Goal: Information Seeking & Learning: Learn about a topic

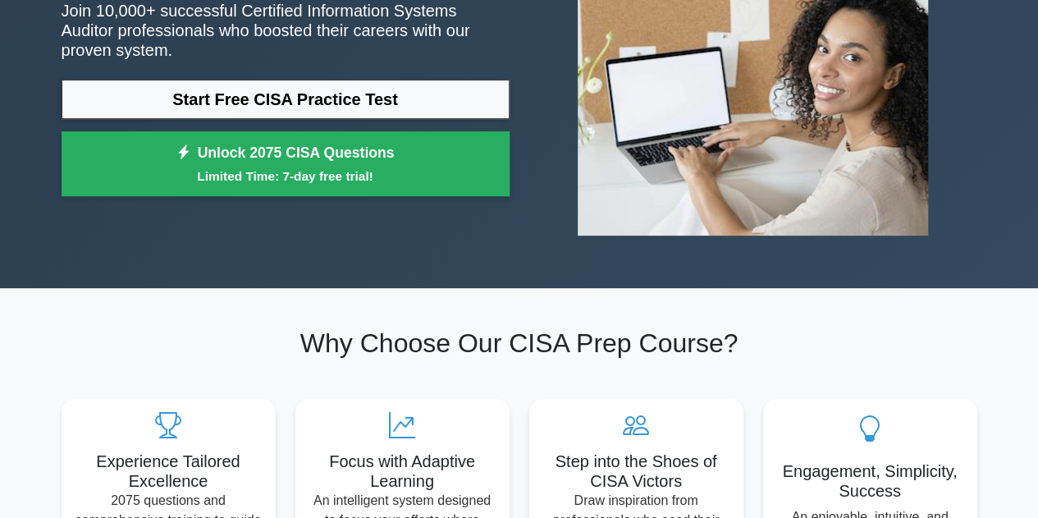
scroll to position [164, 0]
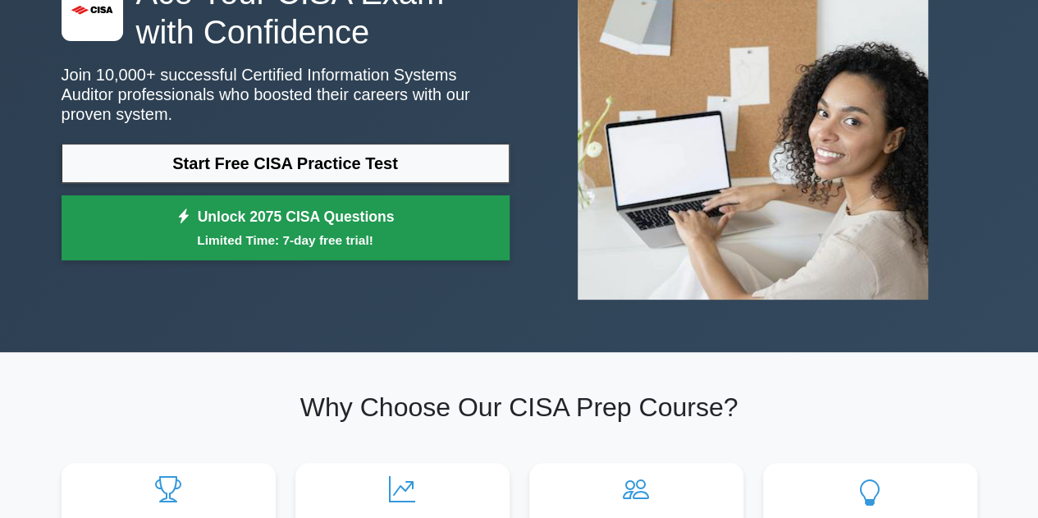
click at [358, 231] on small "Limited Time: 7-day free trial!" at bounding box center [285, 240] width 407 height 19
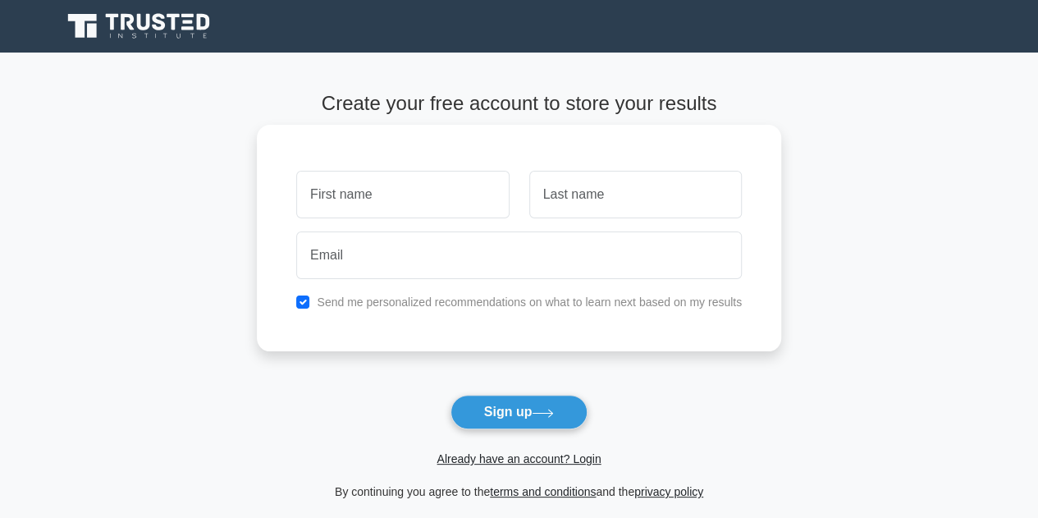
click at [458, 204] on input "text" at bounding box center [402, 195] width 213 height 48
type input "vg"
click at [642, 206] on input "text" at bounding box center [635, 195] width 213 height 48
type input "gg"
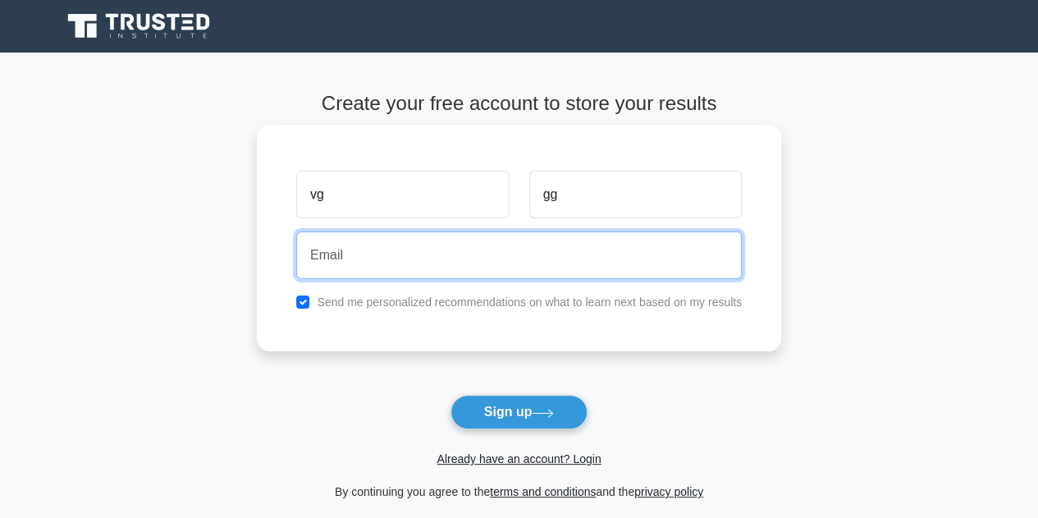
click at [558, 265] on input "email" at bounding box center [519, 255] width 446 height 48
type input "ariestan9@gmail.com"
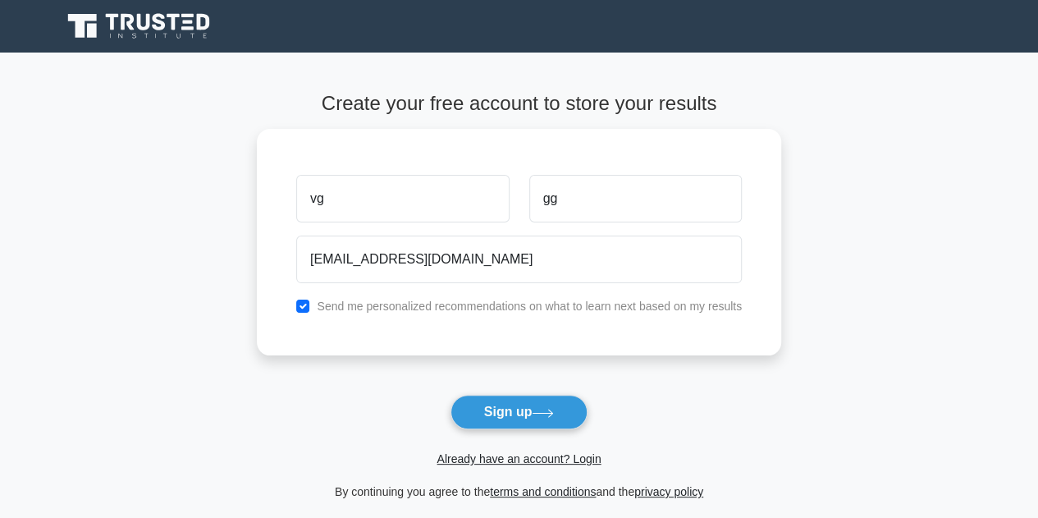
click at [475, 399] on button "Sign up" at bounding box center [520, 412] width 138 height 34
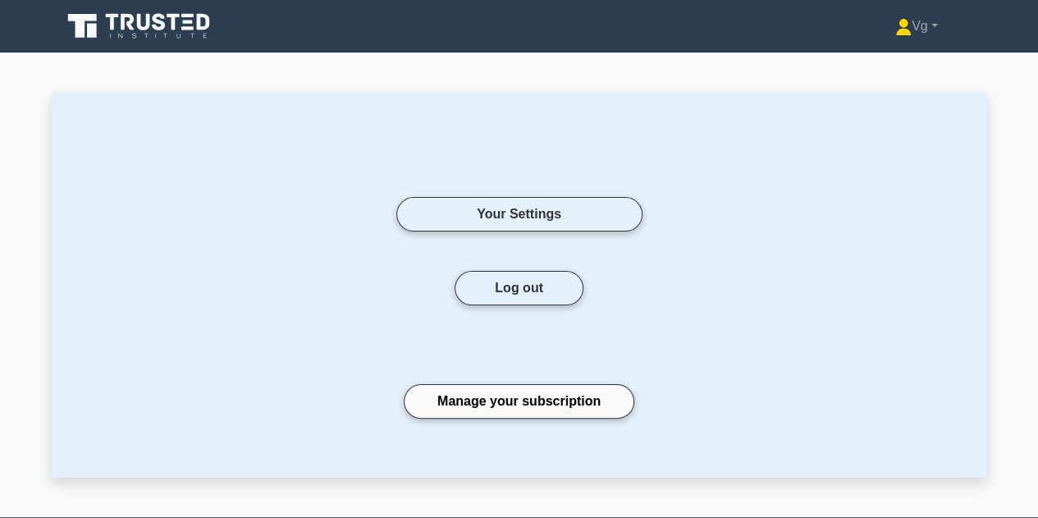
click at [850, 273] on div "Log out" at bounding box center [519, 308] width 837 height 74
click at [92, 26] on icon at bounding box center [92, 31] width 10 height 14
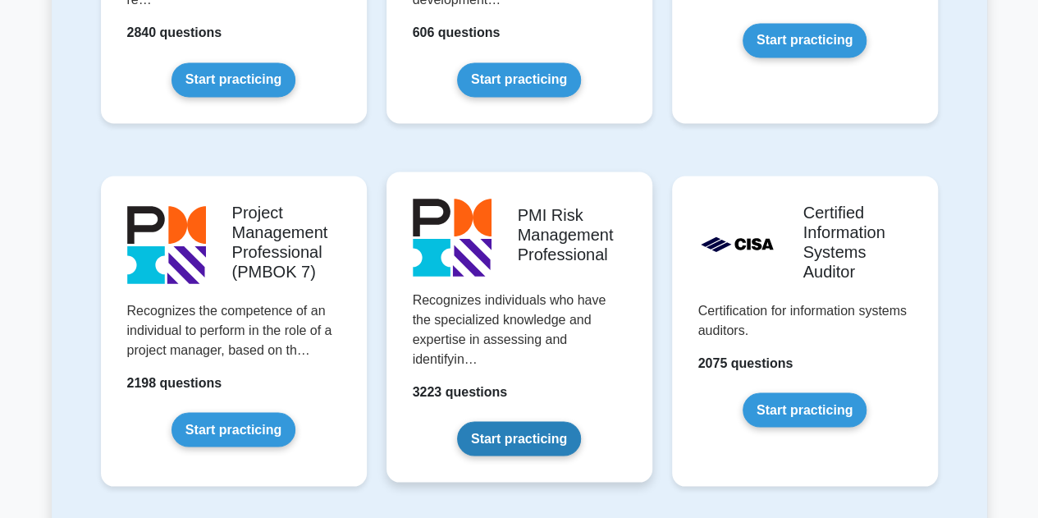
scroll to position [1395, 0]
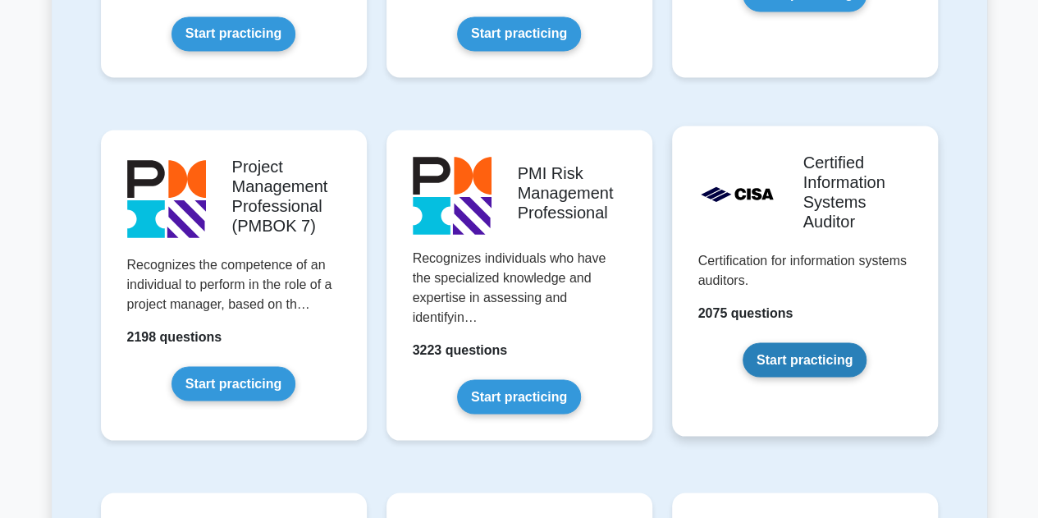
click at [790, 350] on link "Start practicing" at bounding box center [805, 359] width 124 height 34
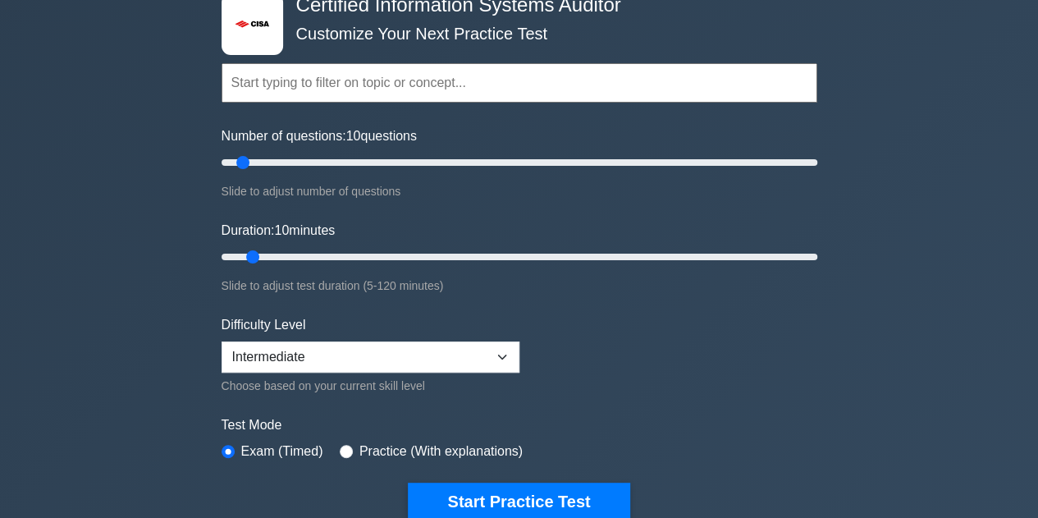
scroll to position [246, 0]
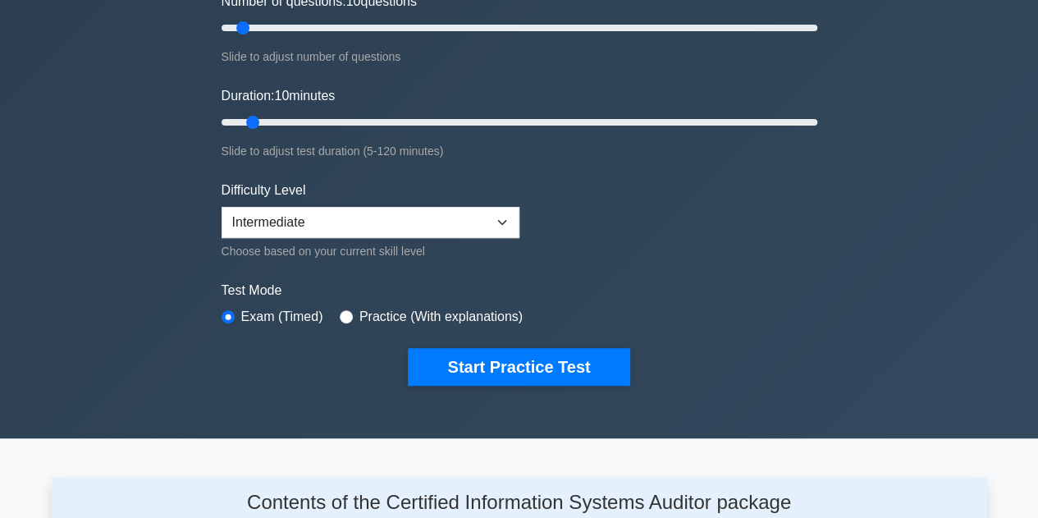
click at [476, 383] on div ".st0{fill:#E31818;} Certified Information Systems Auditor Customize Your Next P…" at bounding box center [520, 122] width 616 height 606
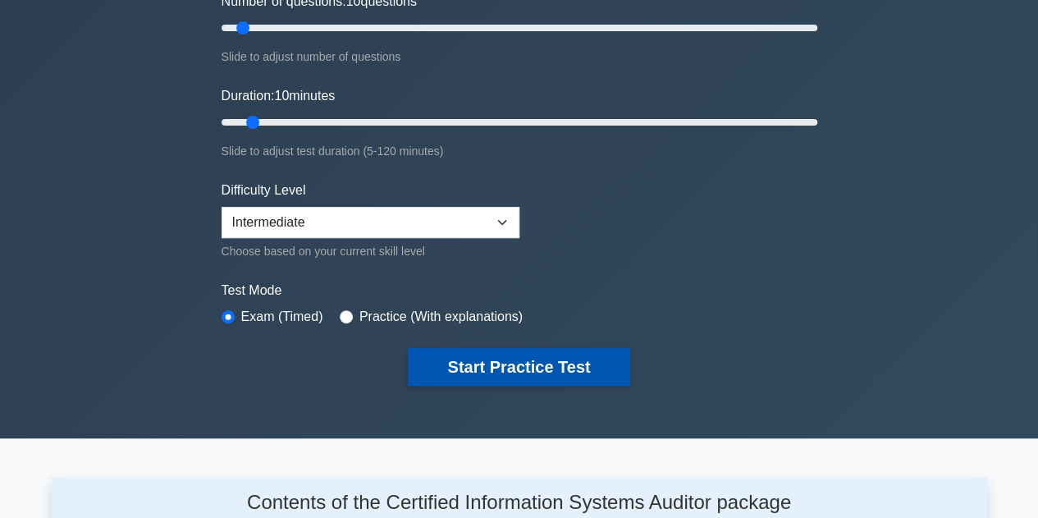
click at [479, 376] on button "Start Practice Test" at bounding box center [519, 367] width 222 height 38
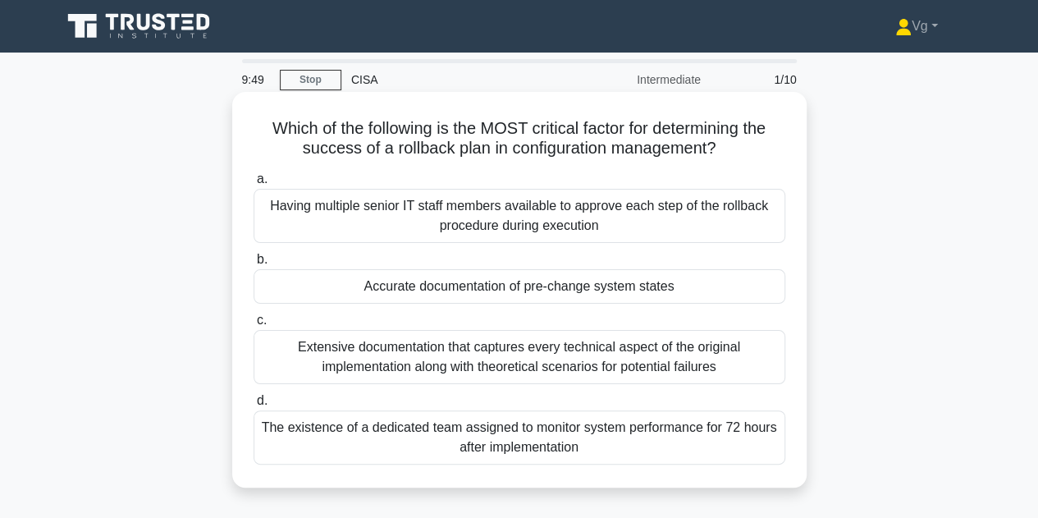
click at [527, 433] on div "The existence of a dedicated team assigned to monitor system performance for 72…" at bounding box center [520, 437] width 532 height 54
click at [254, 406] on input "d. The existence of a dedicated team assigned to monitor system performance for…" at bounding box center [254, 401] width 0 height 11
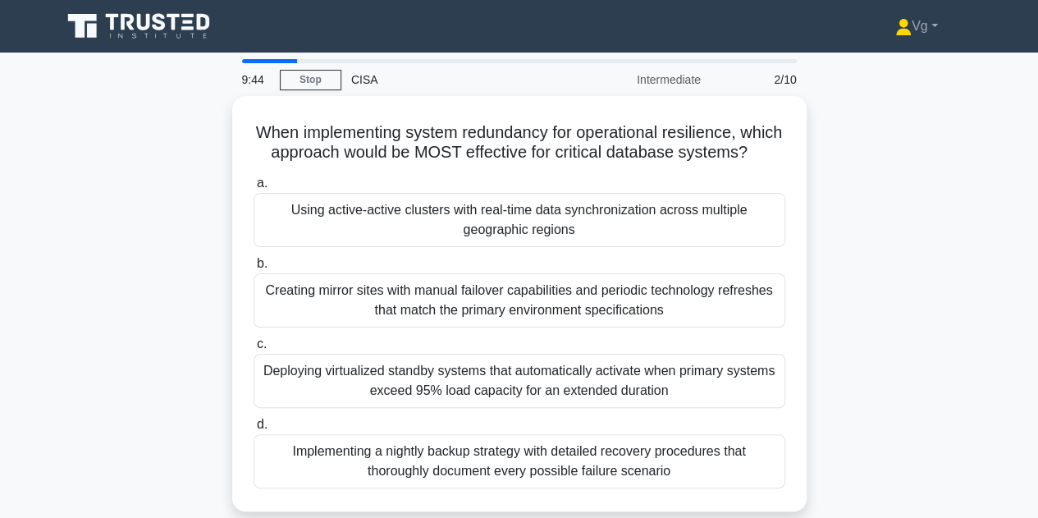
click at [250, 57] on main "9:44 Stop CISA Intermediate 2/10 When implementing system redundancy for operat…" at bounding box center [519, 470] width 1038 height 834
click at [244, 58] on main "9:43 Stop CISA Intermediate 2/10 When implementing system redundancy for operat…" at bounding box center [519, 470] width 1038 height 834
click at [314, 66] on div "9:39 Stop CISA Intermediate 2/10" at bounding box center [519, 79] width 575 height 33
click at [313, 71] on link "Stop" at bounding box center [311, 80] width 62 height 21
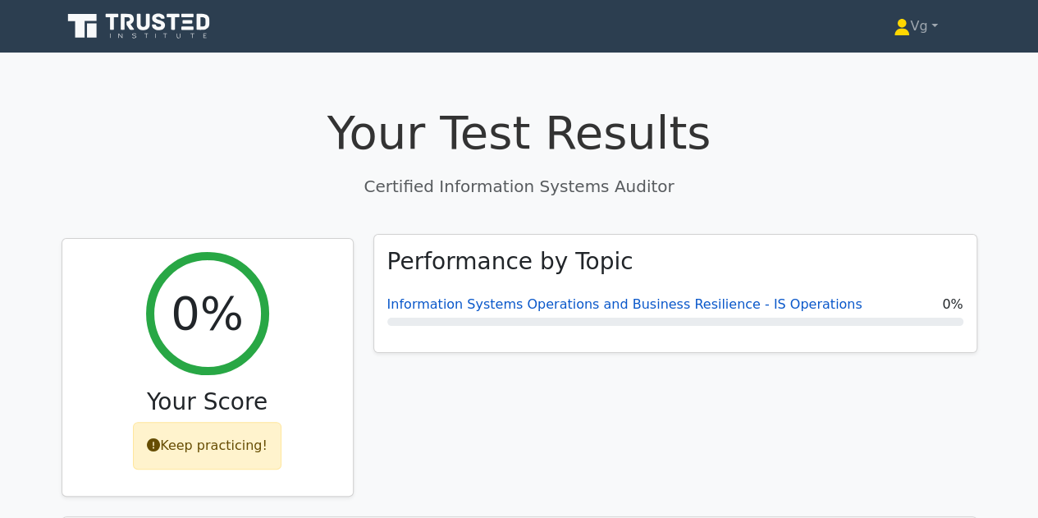
click at [543, 303] on link "Information Systems Operations and Business Resilience - IS Operations" at bounding box center [624, 304] width 475 height 16
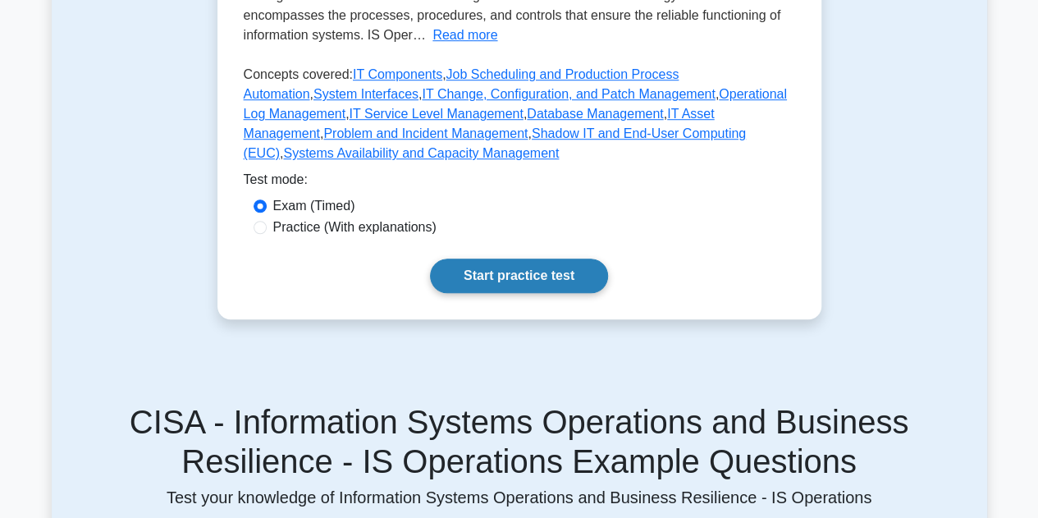
scroll to position [492, 0]
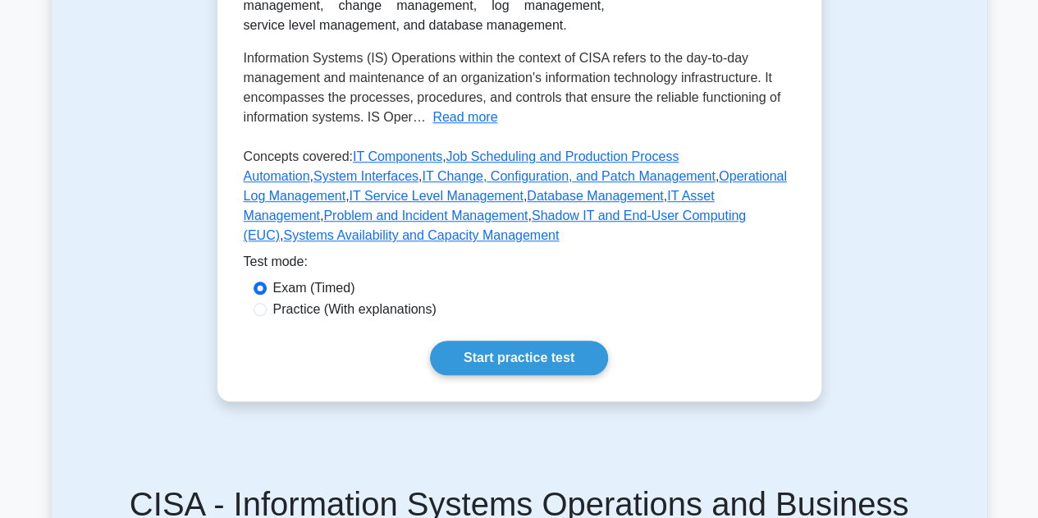
click at [389, 301] on label "Practice (With explanations)" at bounding box center [354, 310] width 163 height 20
click at [267, 303] on input "Practice (With explanations)" at bounding box center [260, 309] width 13 height 13
radio input "true"
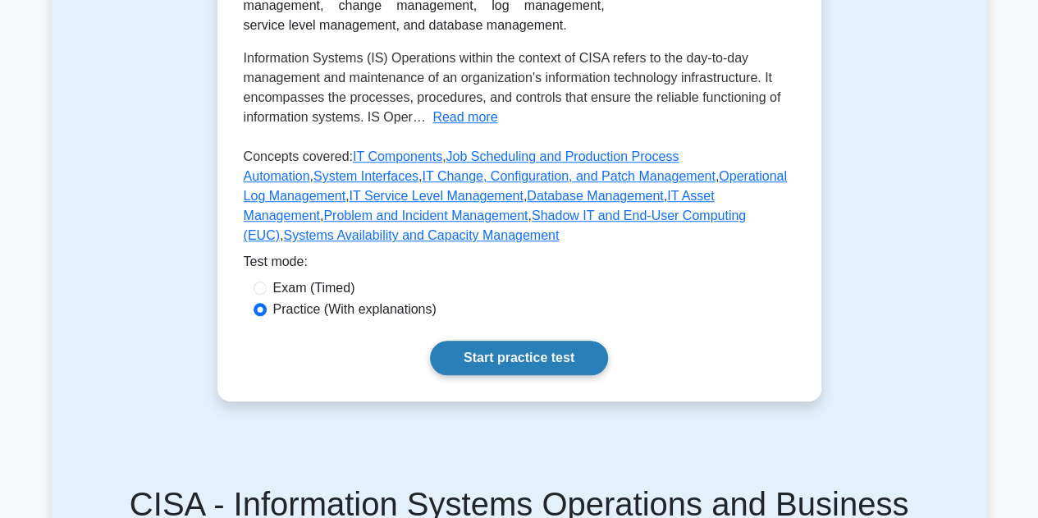
click at [508, 364] on link "Start practice test" at bounding box center [519, 358] width 178 height 34
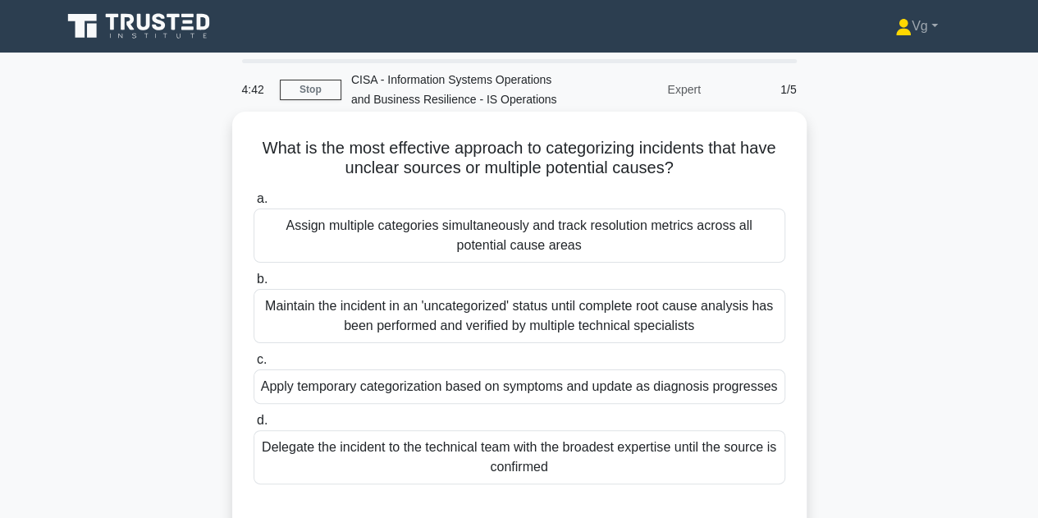
click at [685, 395] on div "Apply temporary categorization based on symptoms and update as diagnosis progre…" at bounding box center [520, 386] width 532 height 34
click at [254, 365] on input "c. Apply temporary categorization based on symptoms and update as diagnosis pro…" at bounding box center [254, 360] width 0 height 11
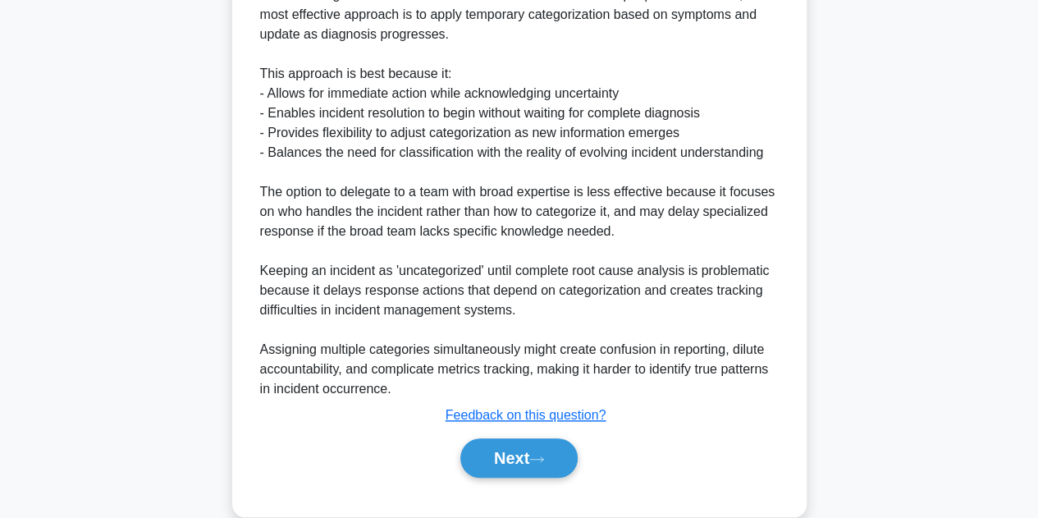
scroll to position [610, 0]
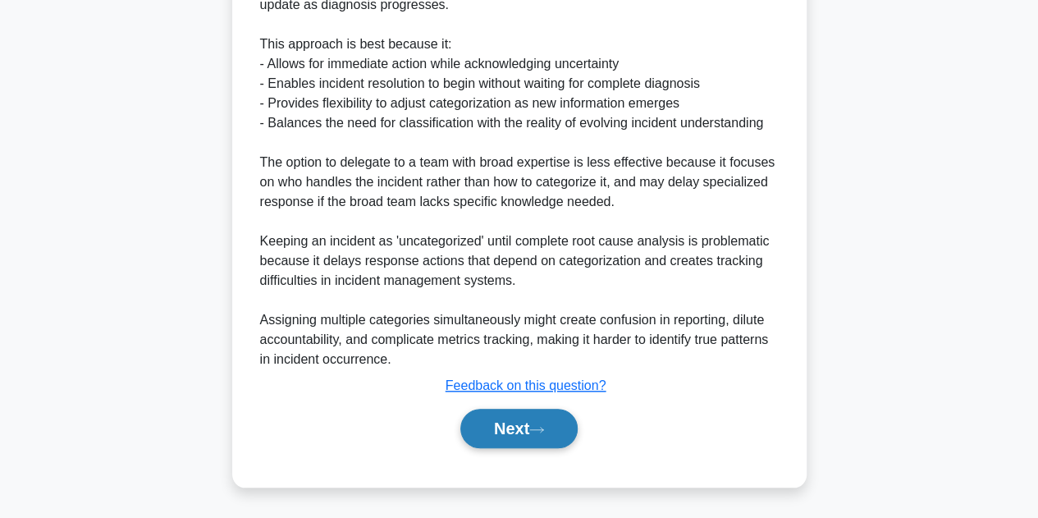
click at [526, 424] on button "Next" at bounding box center [518, 428] width 117 height 39
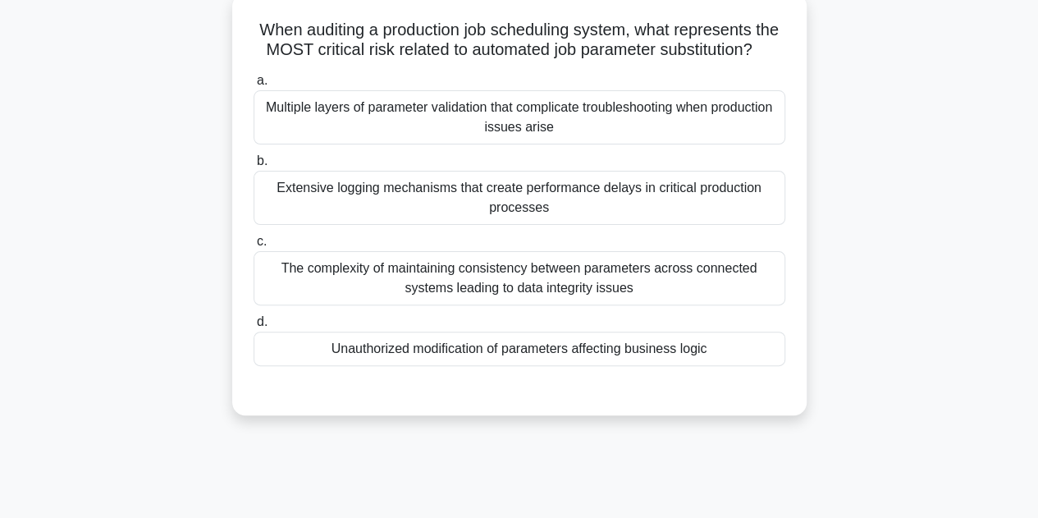
scroll to position [40, 0]
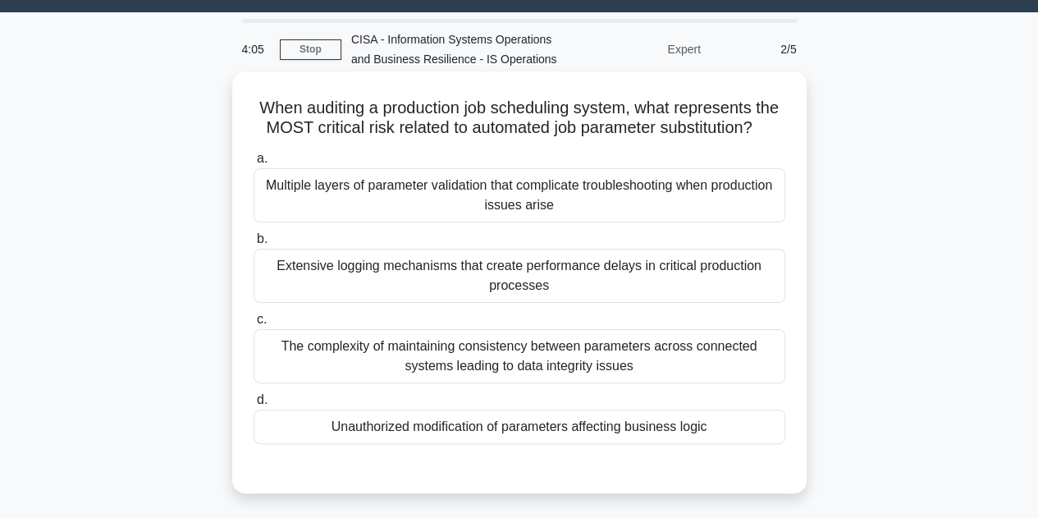
click at [535, 444] on div "Unauthorized modification of parameters affecting business logic" at bounding box center [520, 427] width 532 height 34
click at [254, 405] on input "d. Unauthorized modification of parameters affecting business logic" at bounding box center [254, 400] width 0 height 11
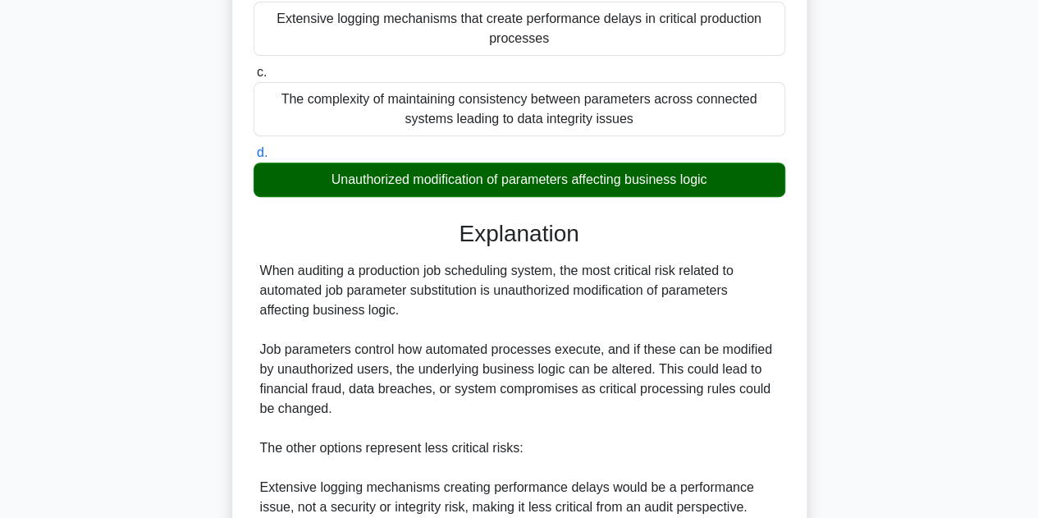
scroll to position [451, 0]
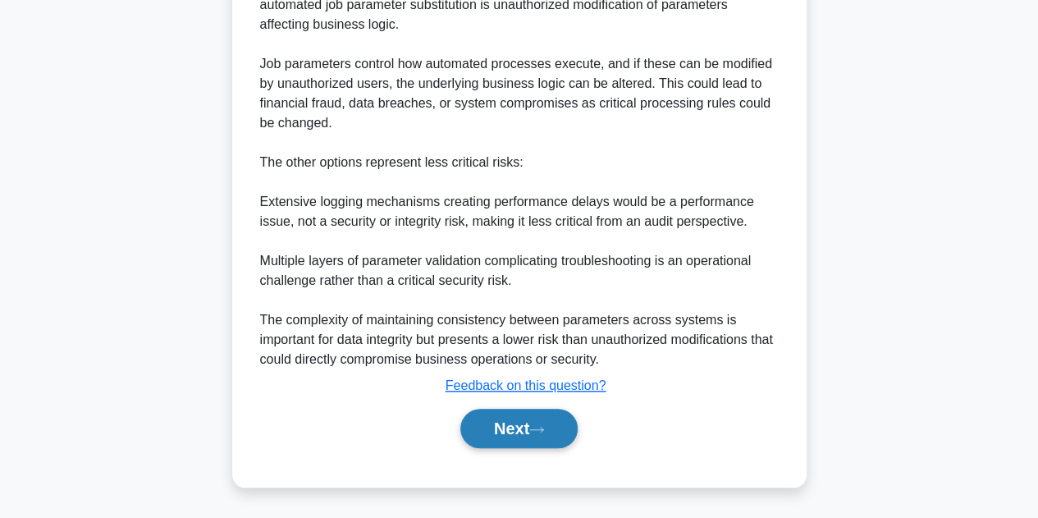
click at [535, 444] on button "Next" at bounding box center [518, 428] width 117 height 39
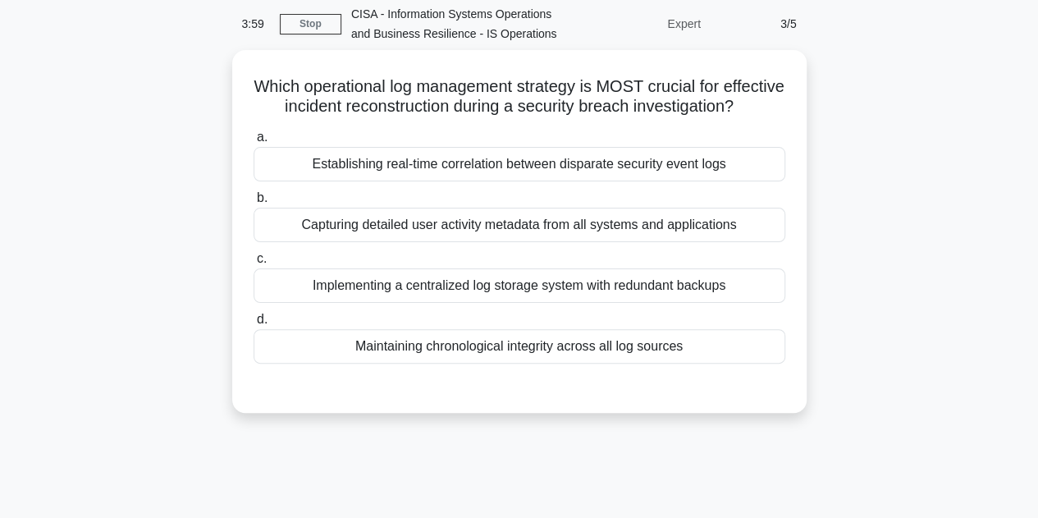
scroll to position [40, 0]
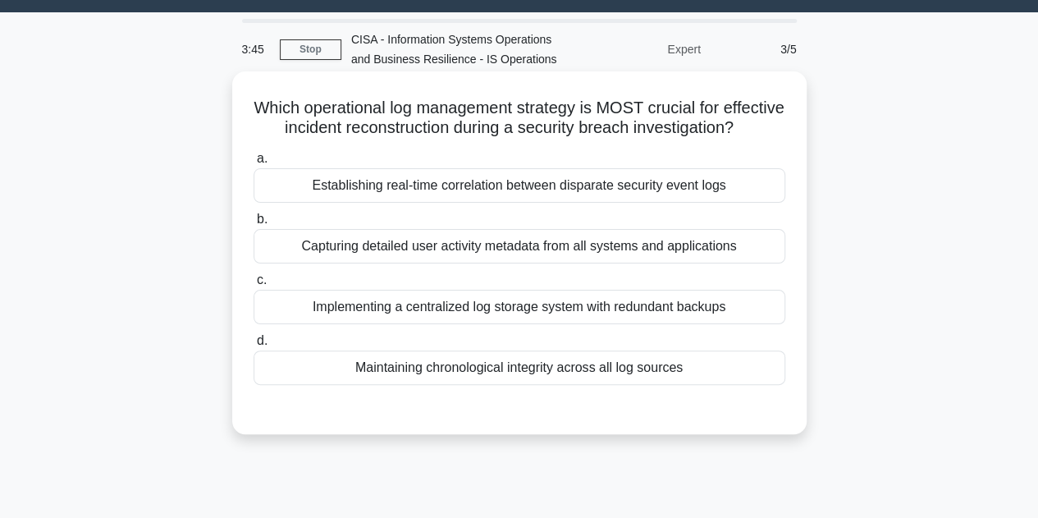
click at [515, 203] on div "Establishing real-time correlation between disparate security event logs" at bounding box center [520, 185] width 532 height 34
click at [254, 164] on input "a. Establishing real-time correlation between disparate security event logs" at bounding box center [254, 158] width 0 height 11
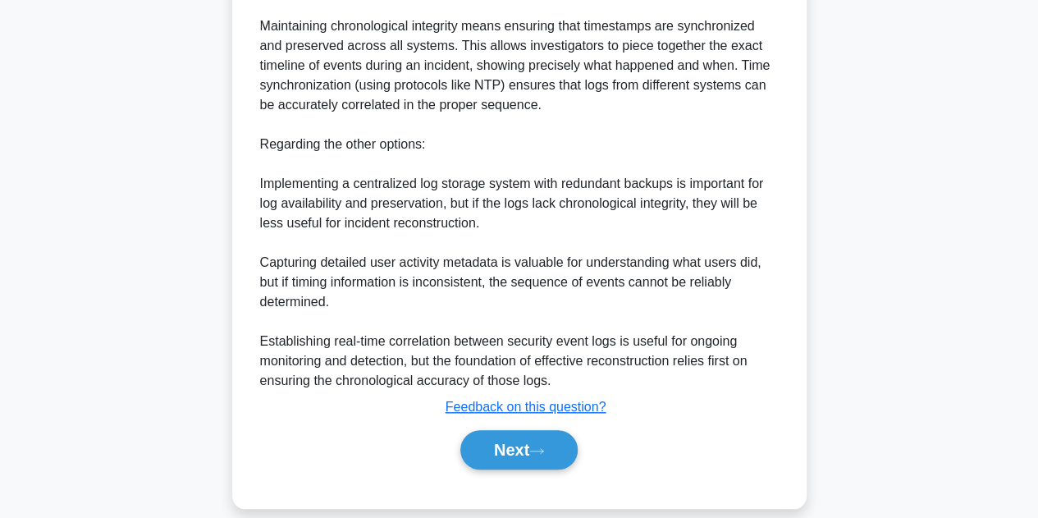
scroll to position [593, 0]
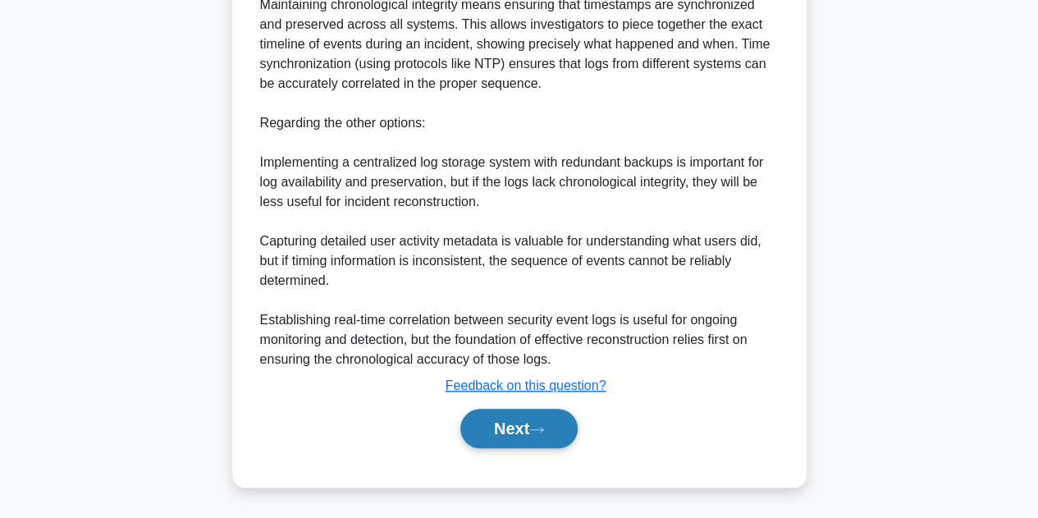
click at [549, 442] on button "Next" at bounding box center [518, 428] width 117 height 39
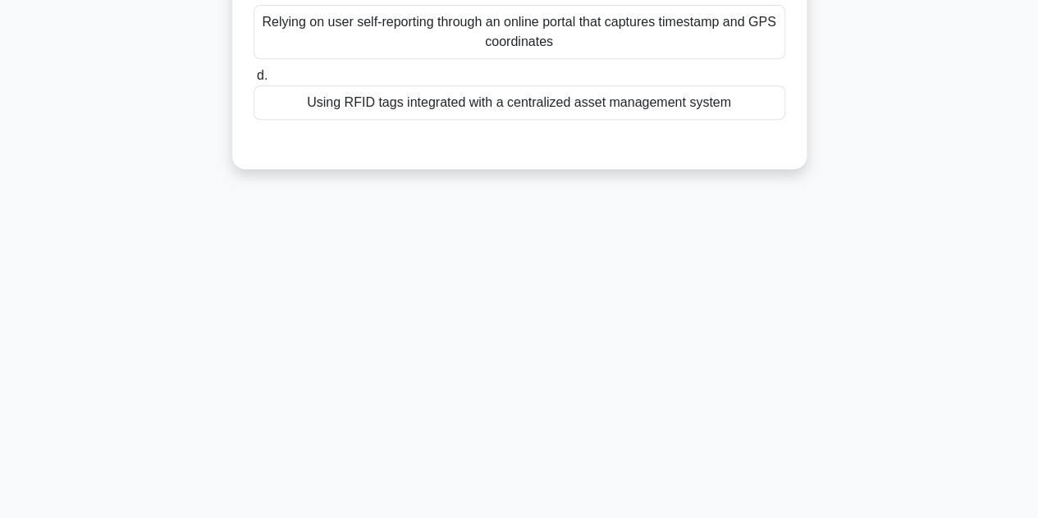
scroll to position [40, 0]
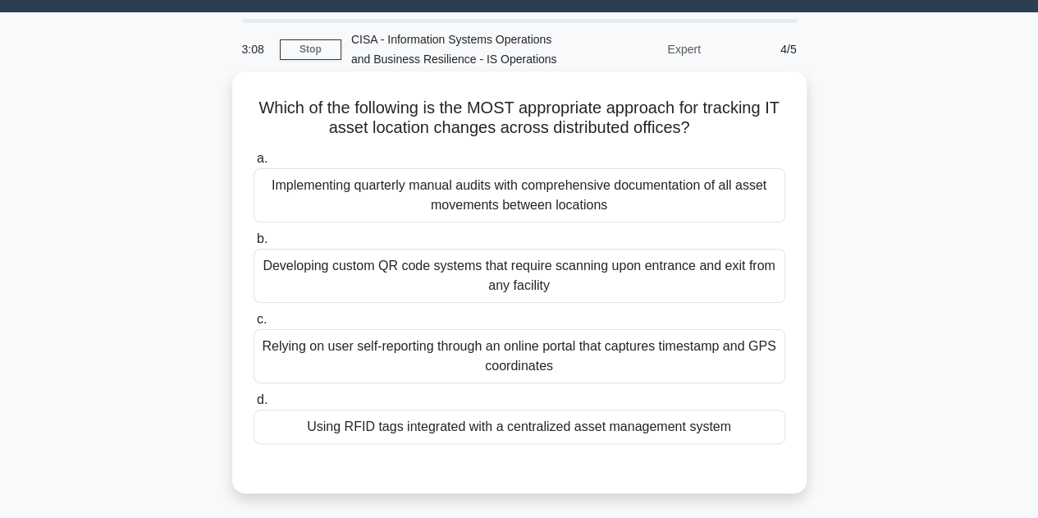
click at [520, 424] on div "Using RFID tags integrated with a centralized asset management system" at bounding box center [520, 427] width 532 height 34
click at [254, 405] on input "d. Using RFID tags integrated with a centralized asset management system" at bounding box center [254, 400] width 0 height 11
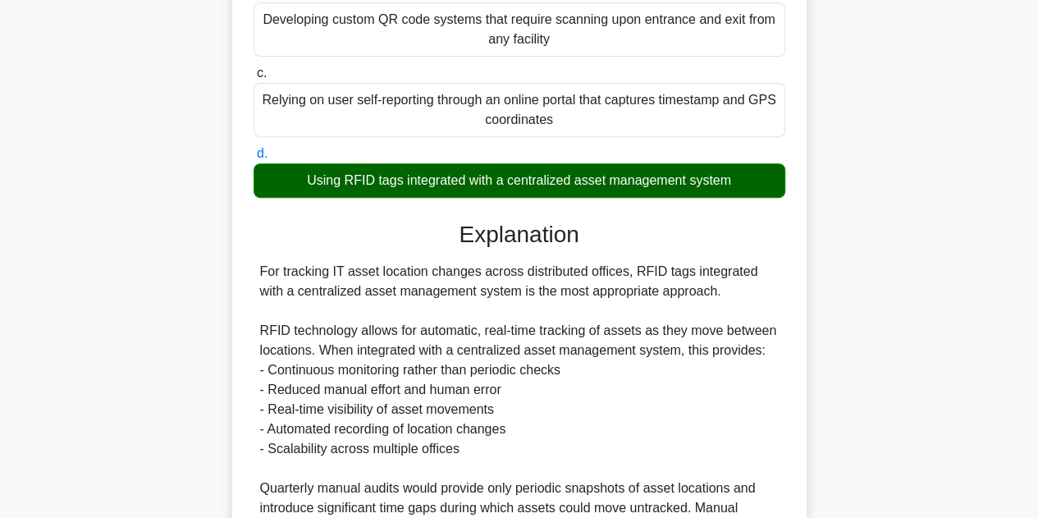
scroll to position [590, 0]
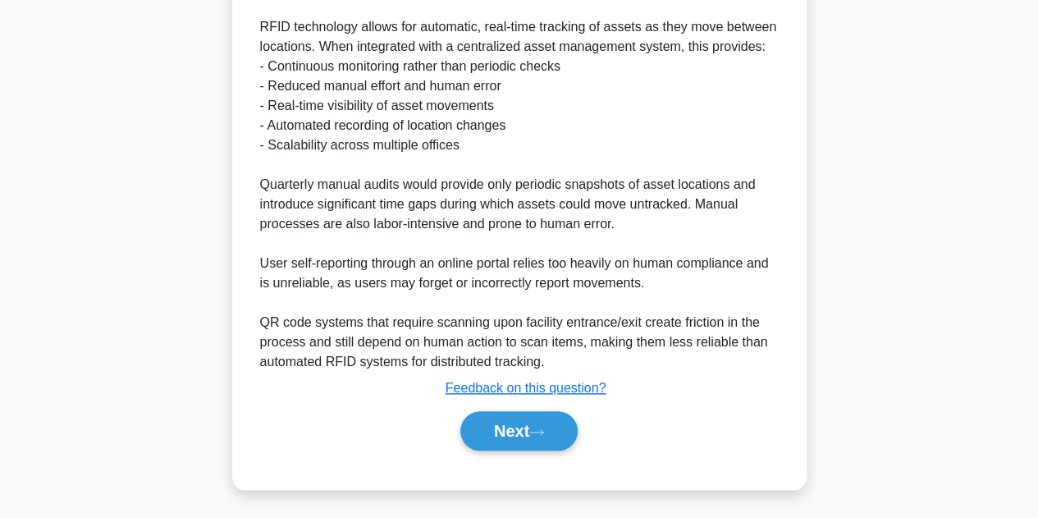
click at [520, 424] on button "Next" at bounding box center [518, 430] width 117 height 39
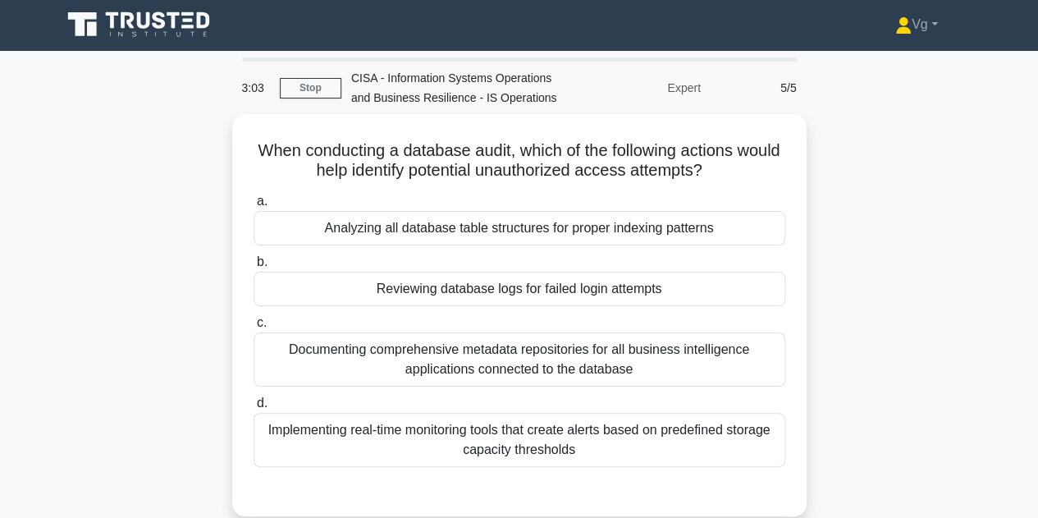
scroll to position [0, 0]
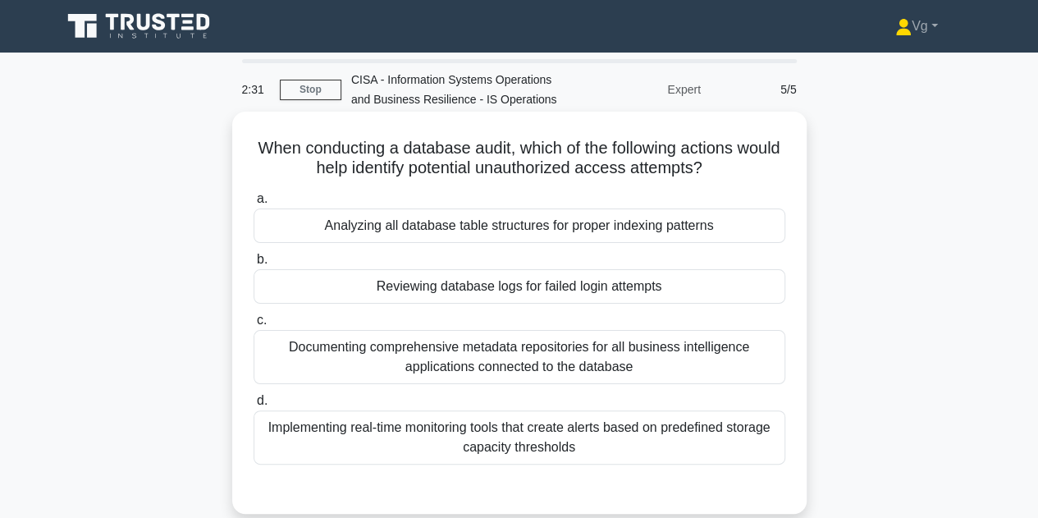
click at [593, 237] on div "Analyzing all database table structures for proper indexing patterns" at bounding box center [520, 225] width 532 height 34
click at [254, 204] on input "a. Analyzing all database table structures for proper indexing patterns" at bounding box center [254, 199] width 0 height 11
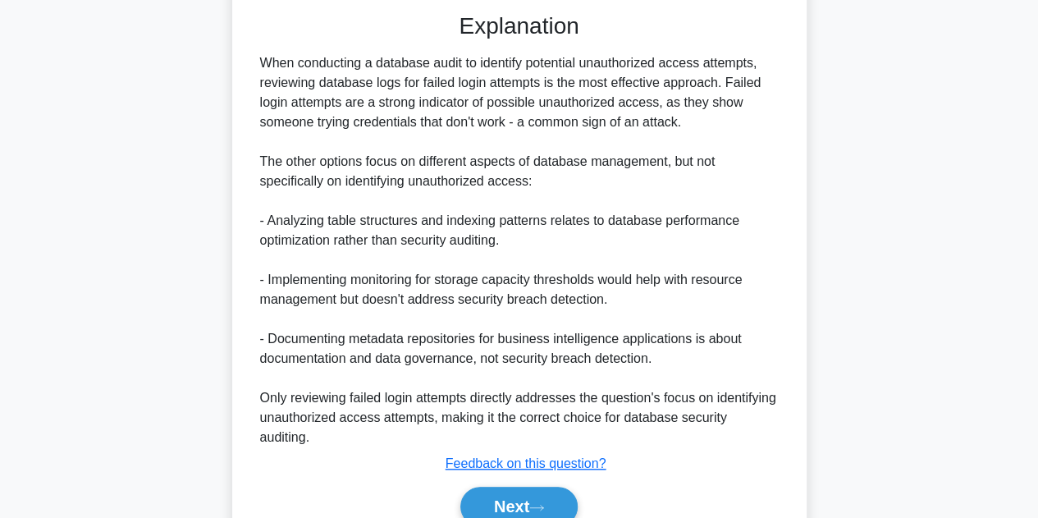
scroll to position [553, 0]
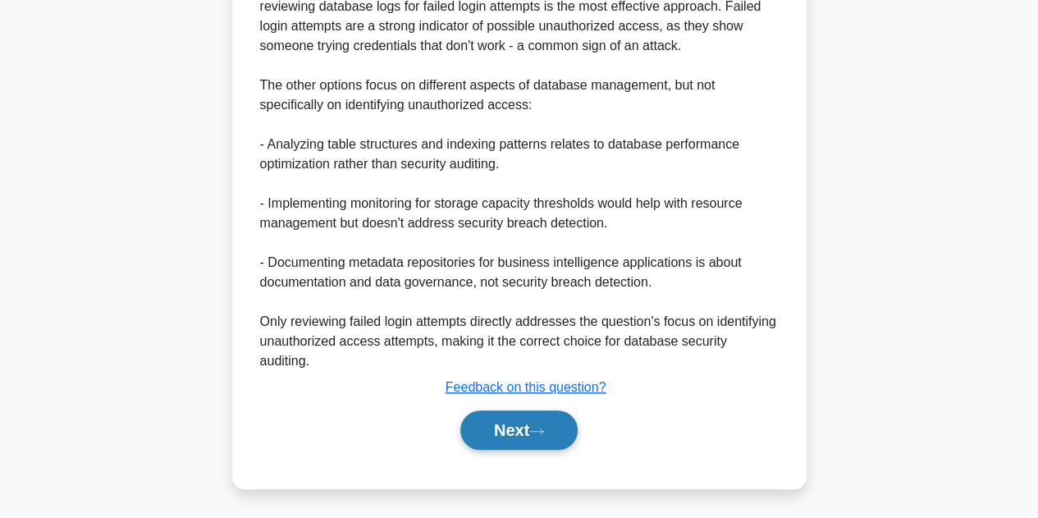
click at [540, 437] on button "Next" at bounding box center [518, 429] width 117 height 39
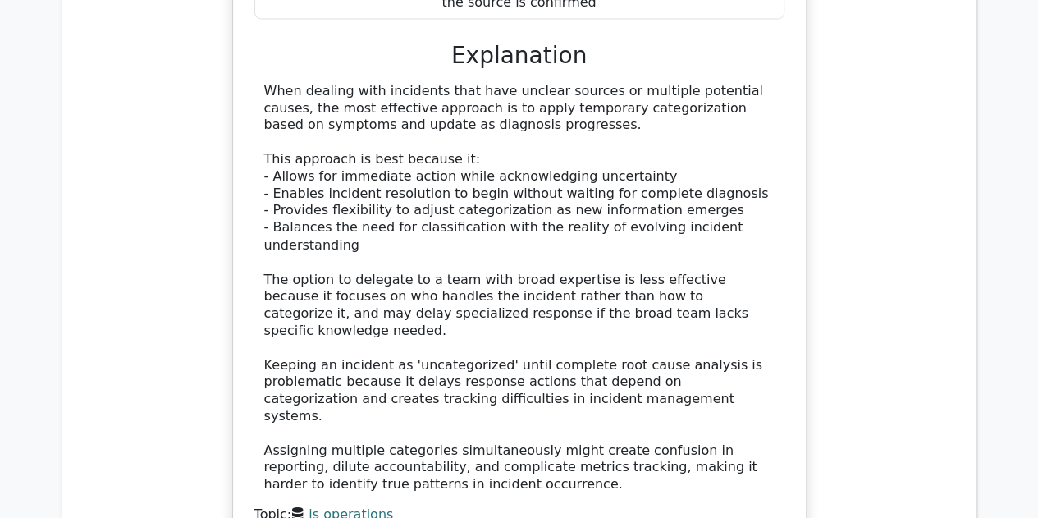
scroll to position [1724, 0]
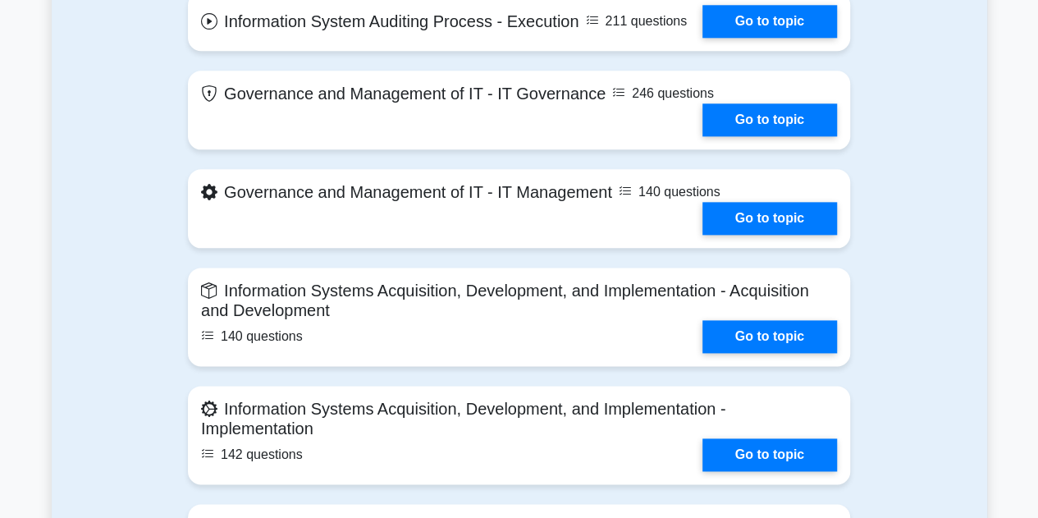
scroll to position [985, 0]
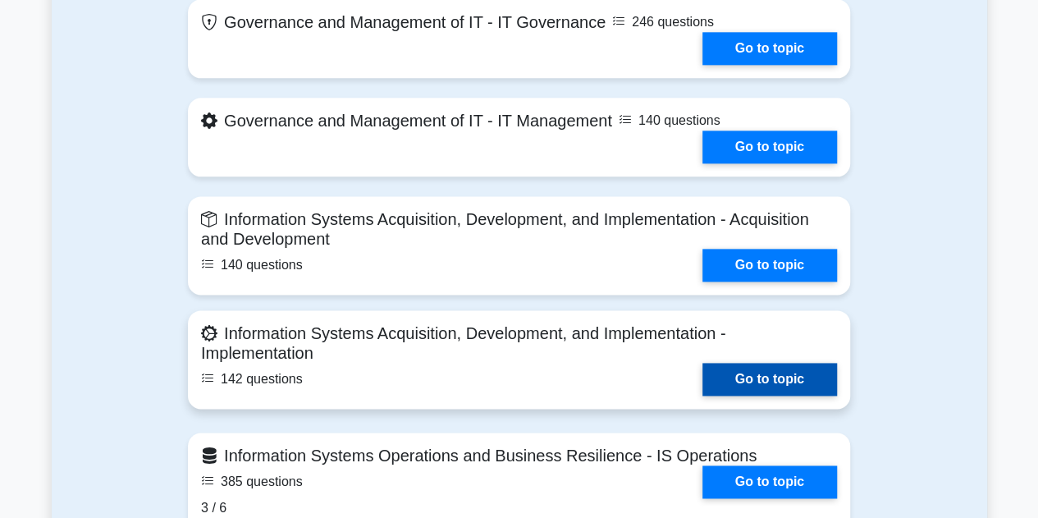
click at [703, 378] on link "Go to topic" at bounding box center [770, 379] width 135 height 33
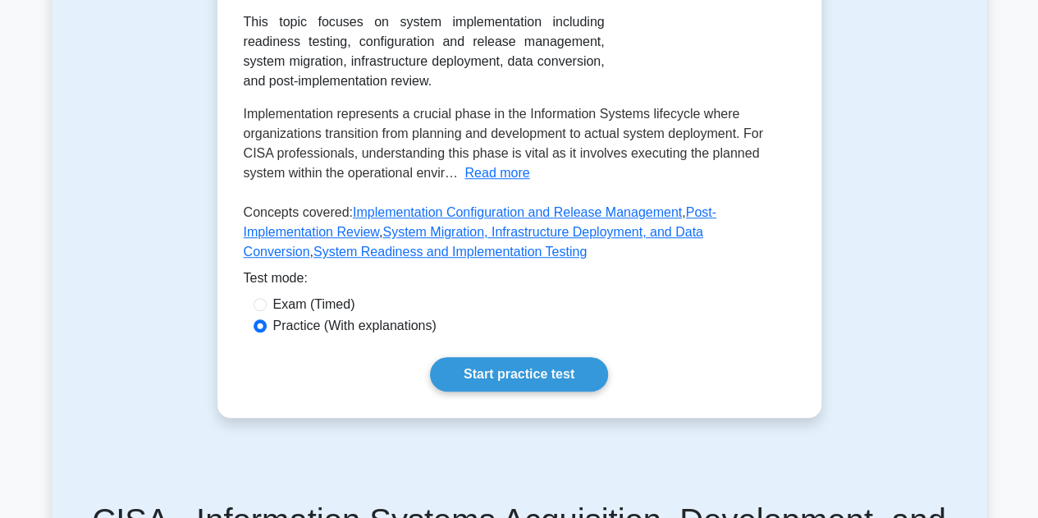
scroll to position [492, 0]
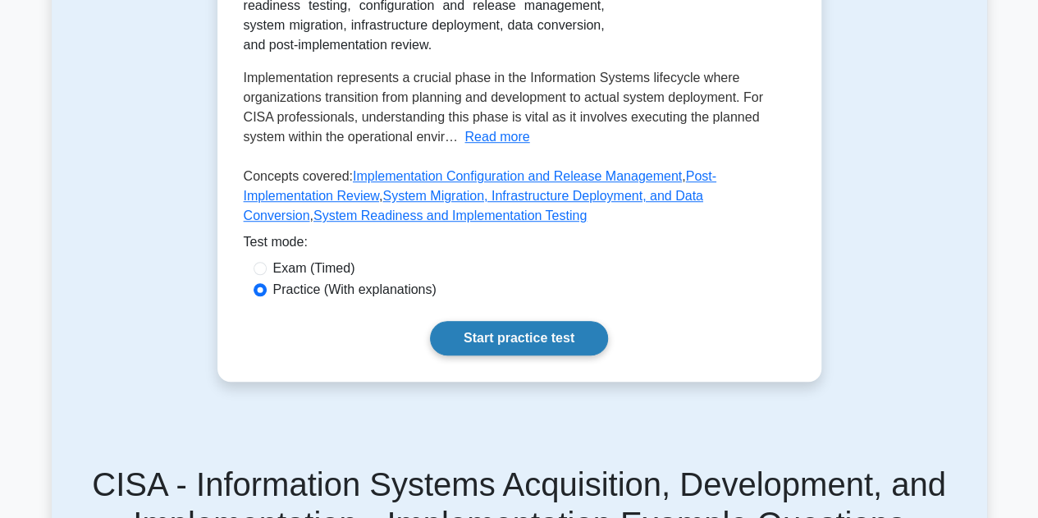
click at [462, 342] on link "Start practice test" at bounding box center [519, 338] width 178 height 34
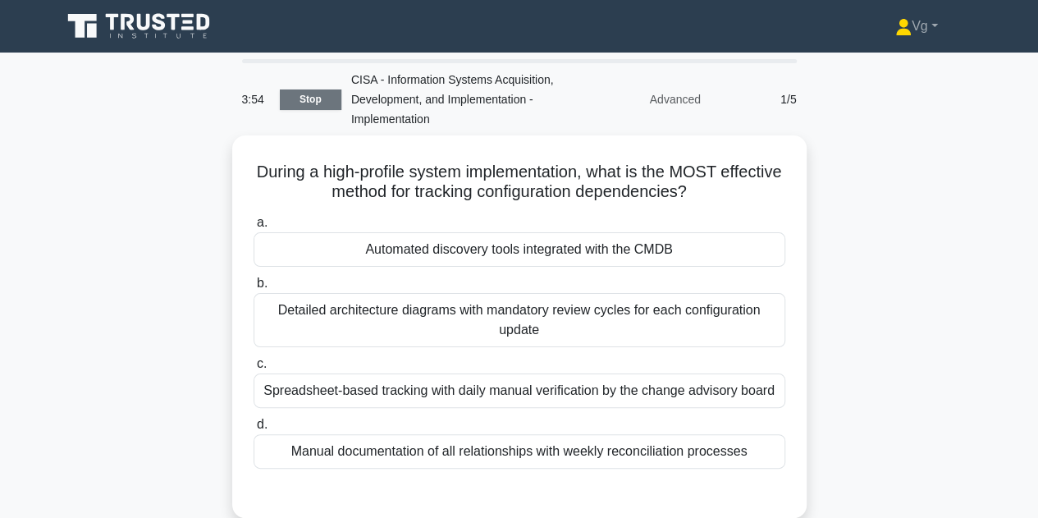
click at [309, 103] on link "Stop" at bounding box center [311, 99] width 62 height 21
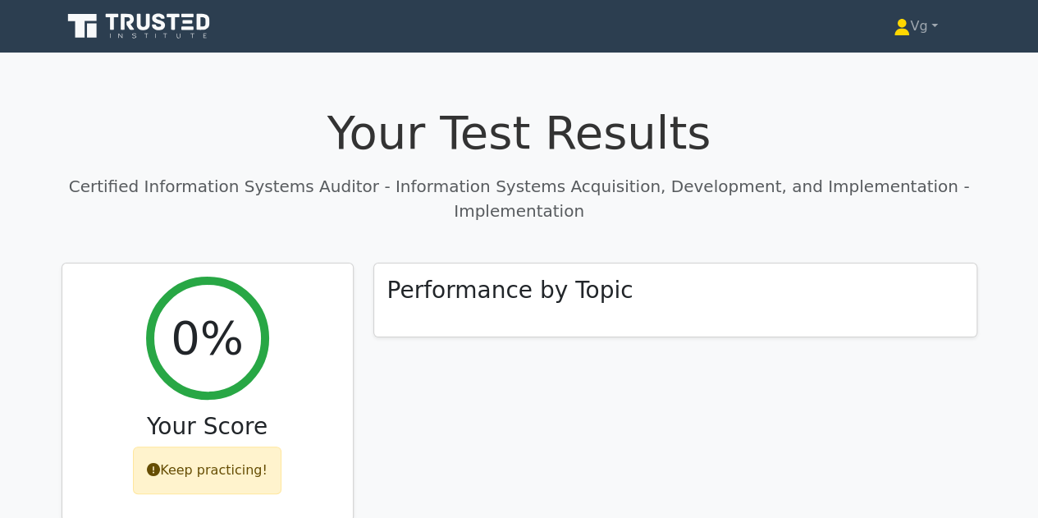
click at [158, 32] on icon at bounding box center [141, 26] width 158 height 31
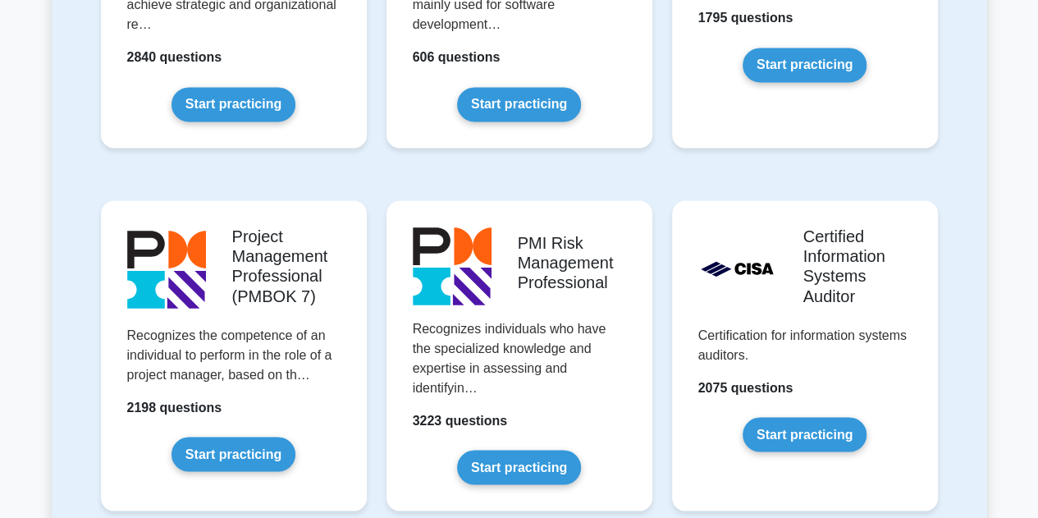
scroll to position [1313, 0]
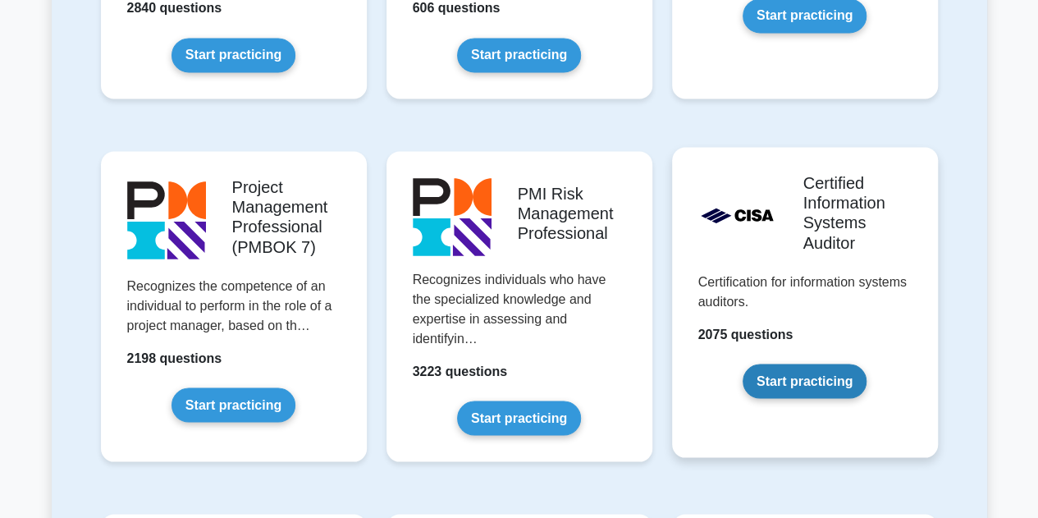
click at [753, 382] on link "Start practicing" at bounding box center [805, 381] width 124 height 34
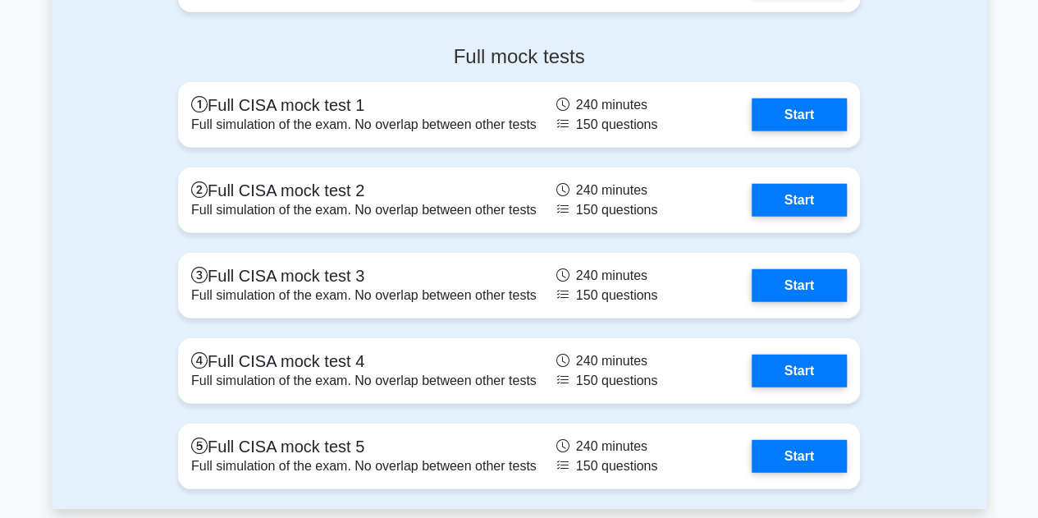
scroll to position [1968, 0]
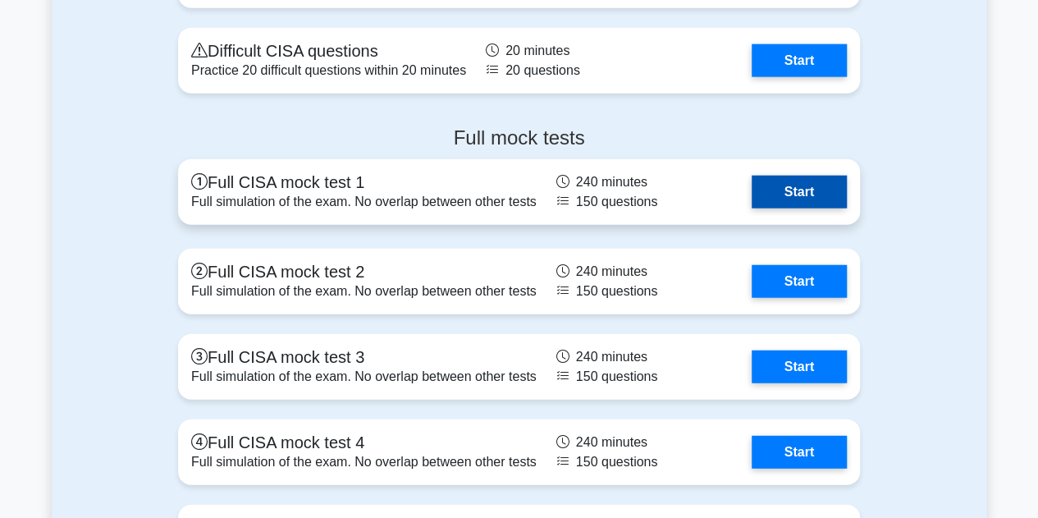
click at [798, 199] on link "Start" at bounding box center [799, 192] width 95 height 33
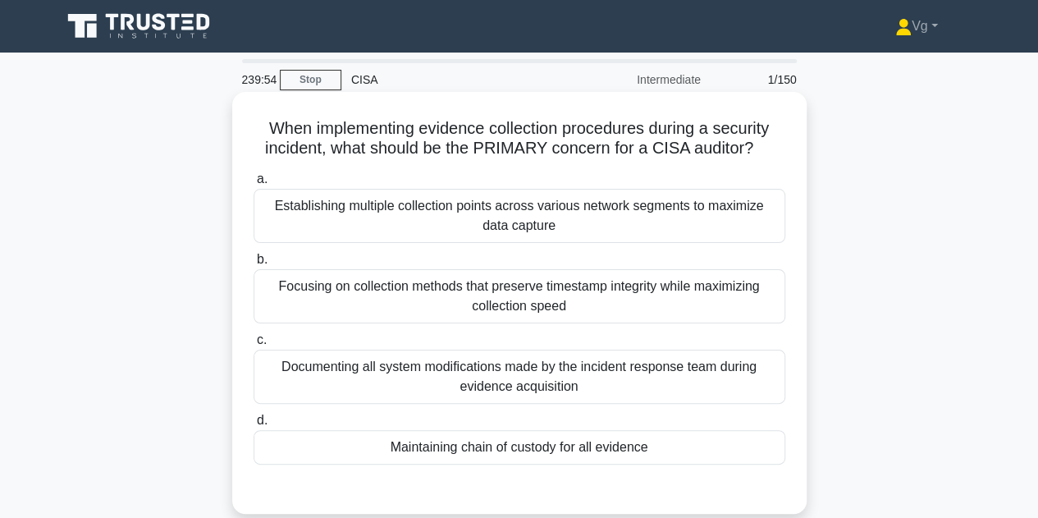
click at [694, 447] on div "Maintaining chain of custody for all evidence" at bounding box center [520, 447] width 532 height 34
click at [254, 426] on input "d. Maintaining chain of custody for all evidence" at bounding box center [254, 420] width 0 height 11
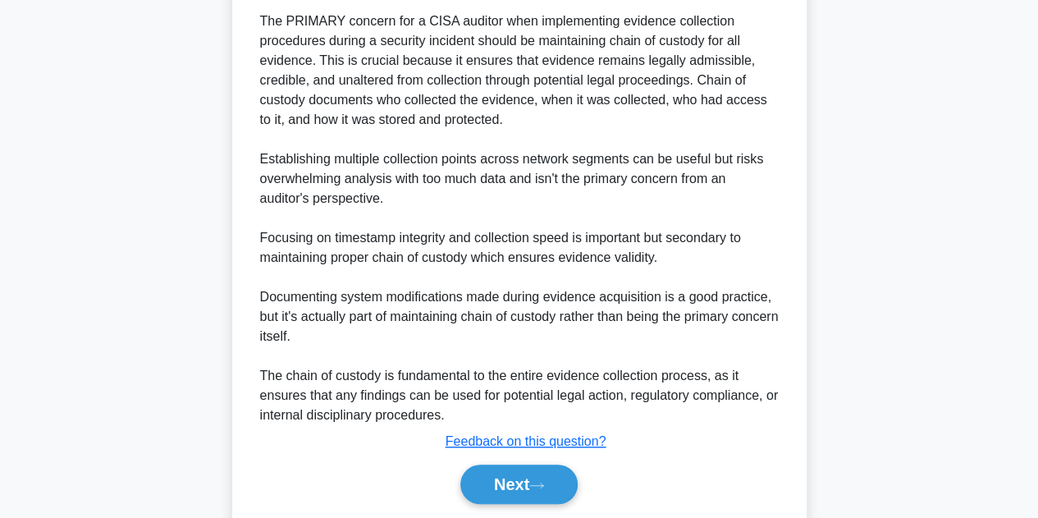
scroll to position [570, 0]
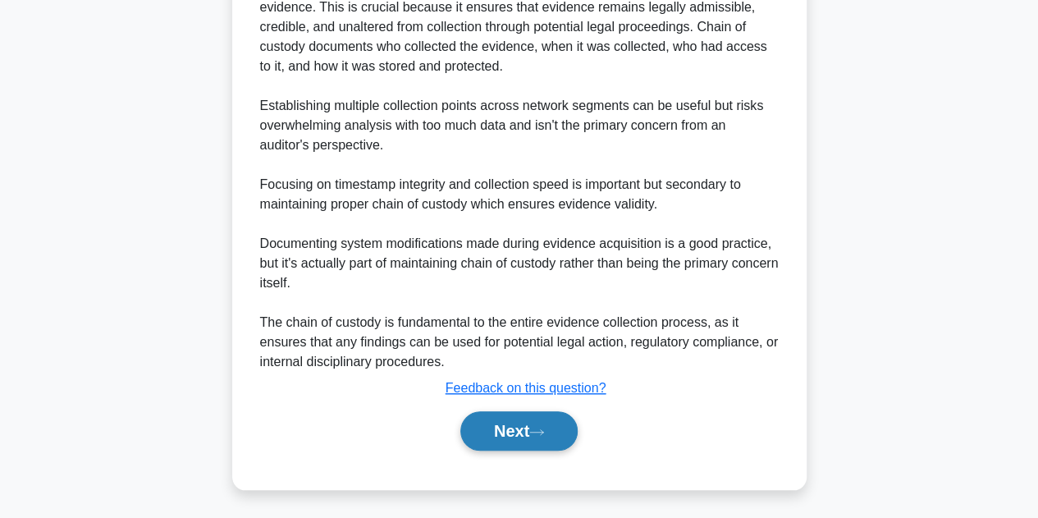
click at [557, 442] on button "Next" at bounding box center [518, 430] width 117 height 39
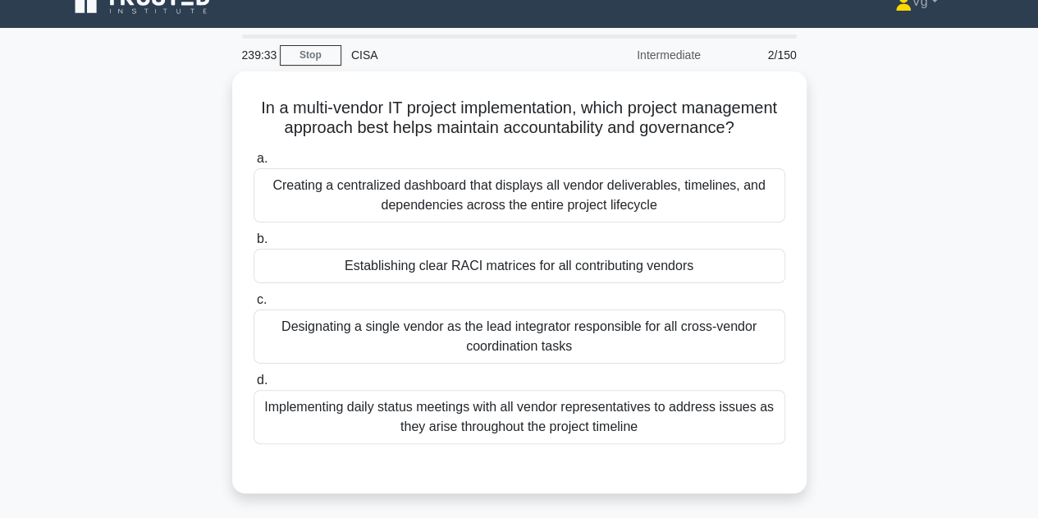
scroll to position [25, 0]
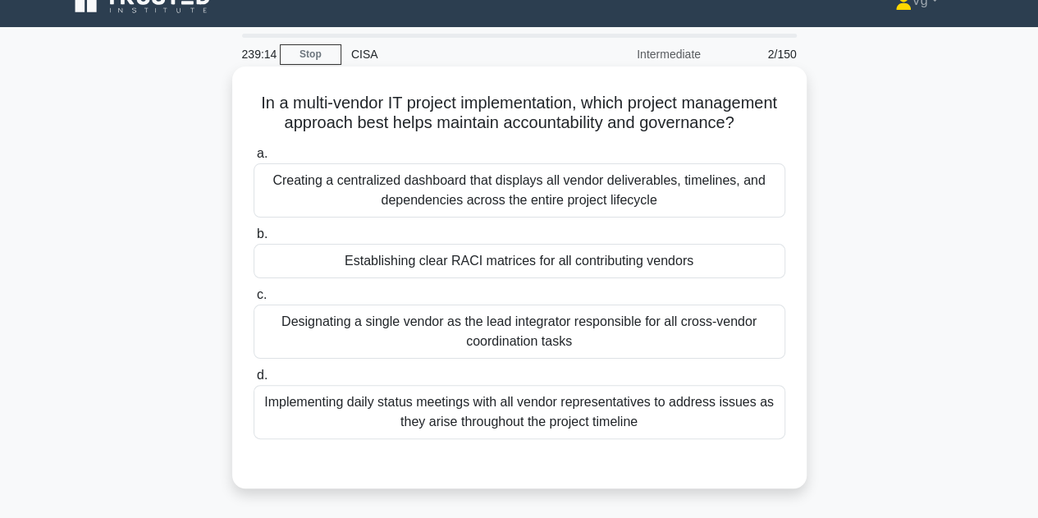
click at [584, 218] on div "Creating a centralized dashboard that displays all vendor deliverables, timelin…" at bounding box center [520, 190] width 532 height 54
click at [254, 159] on input "a. Creating a centralized dashboard that displays all vendor deliverables, time…" at bounding box center [254, 154] width 0 height 11
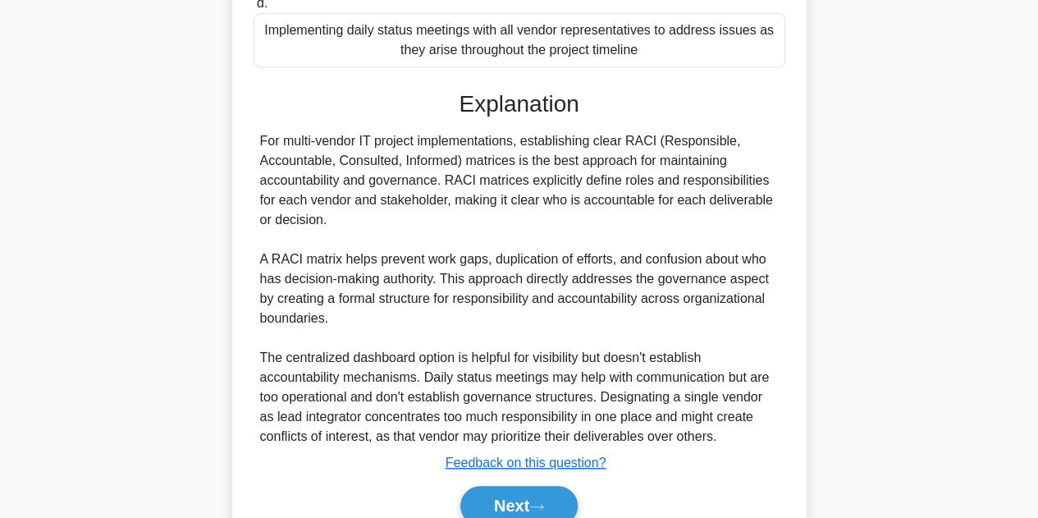
scroll to position [481, 0]
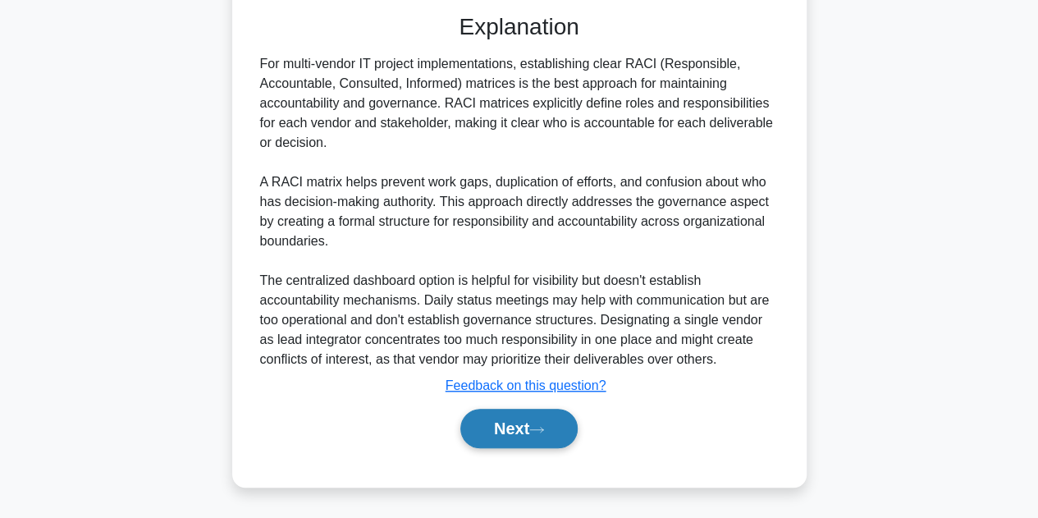
click at [527, 448] on button "Next" at bounding box center [518, 428] width 117 height 39
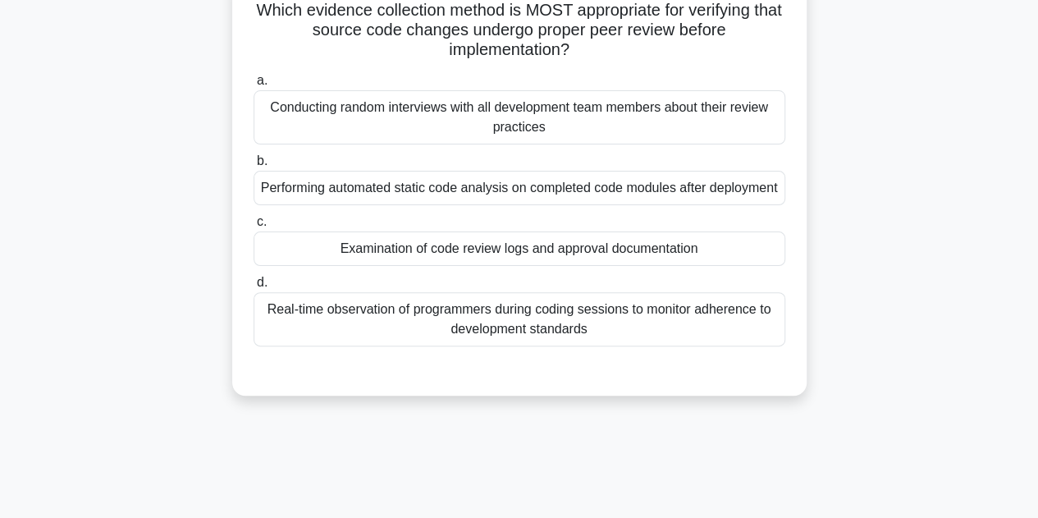
scroll to position [40, 0]
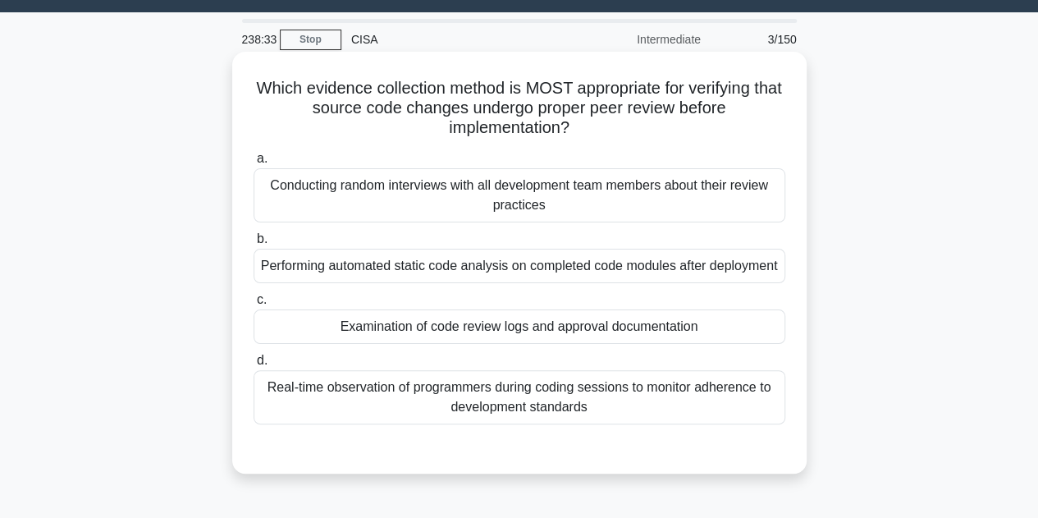
click at [585, 344] on div "Examination of code review logs and approval documentation" at bounding box center [520, 326] width 532 height 34
click at [254, 305] on input "c. Examination of code review logs and approval documentation" at bounding box center [254, 300] width 0 height 11
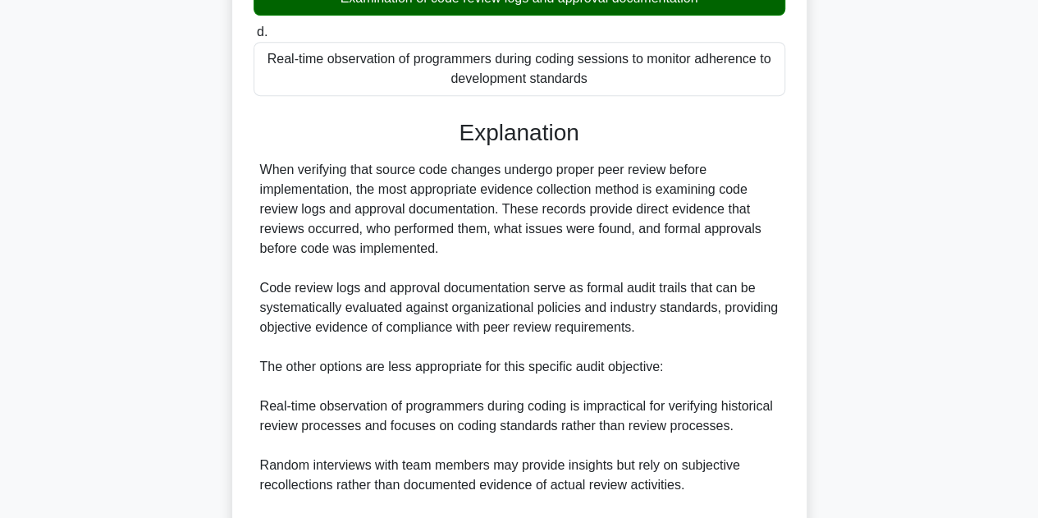
scroll to position [570, 0]
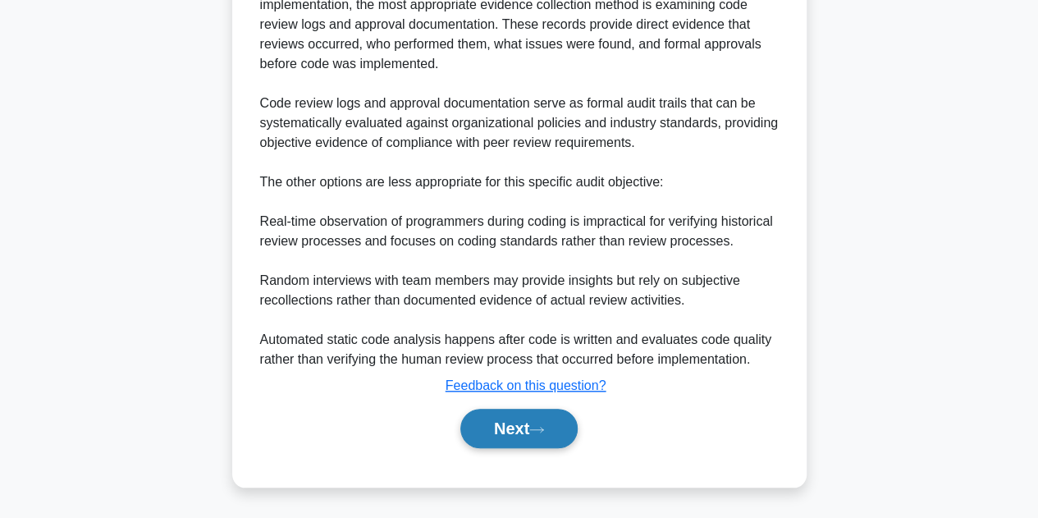
click at [534, 437] on button "Next" at bounding box center [518, 428] width 117 height 39
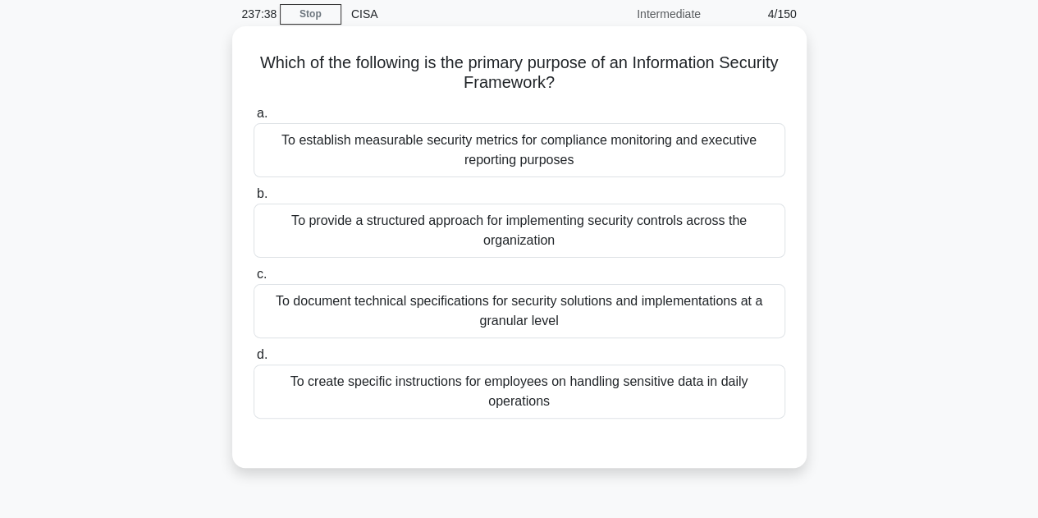
scroll to position [40, 0]
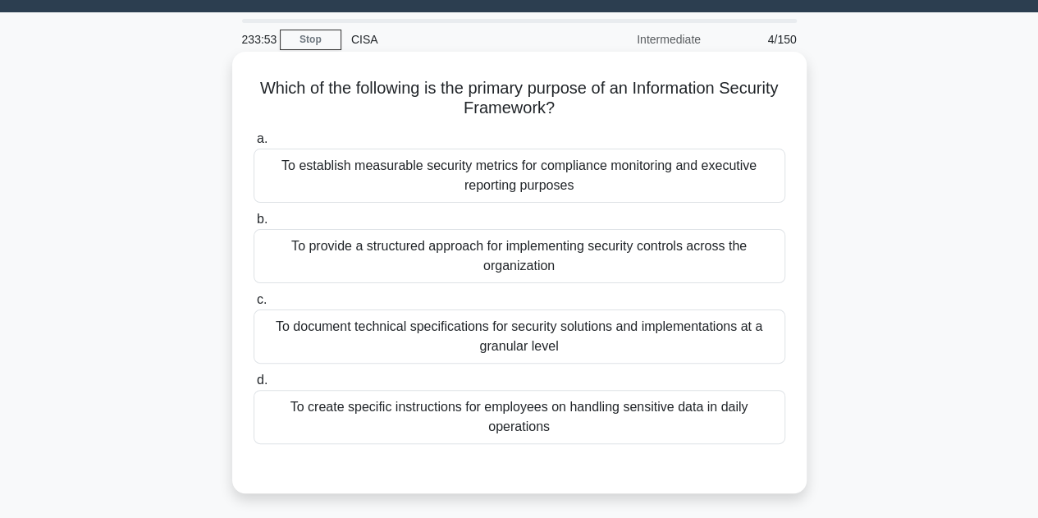
click at [698, 245] on div "To provide a structured approach for implementing security controls across the …" at bounding box center [520, 256] width 532 height 54
click at [254, 225] on input "b. To provide a structured approach for implementing security controls across t…" at bounding box center [254, 219] width 0 height 11
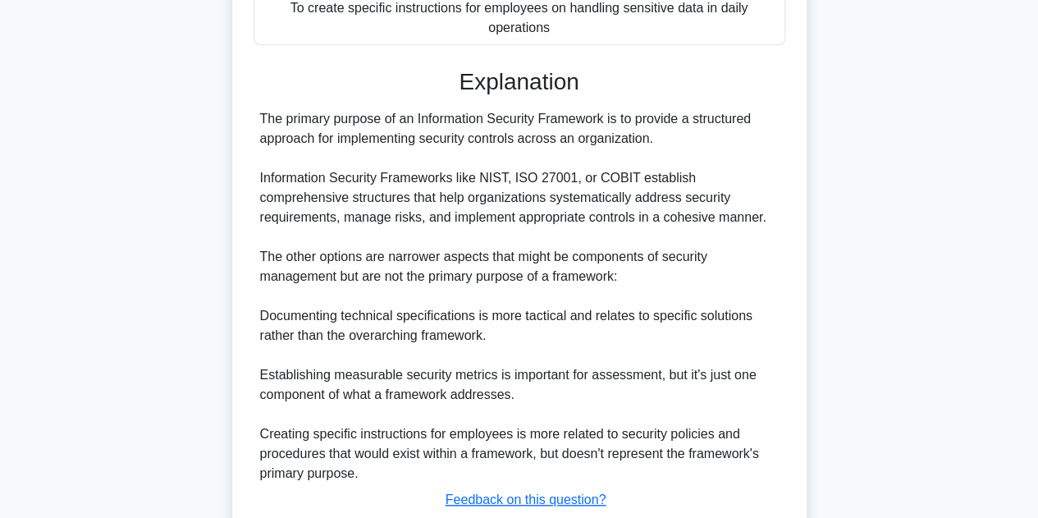
scroll to position [551, 0]
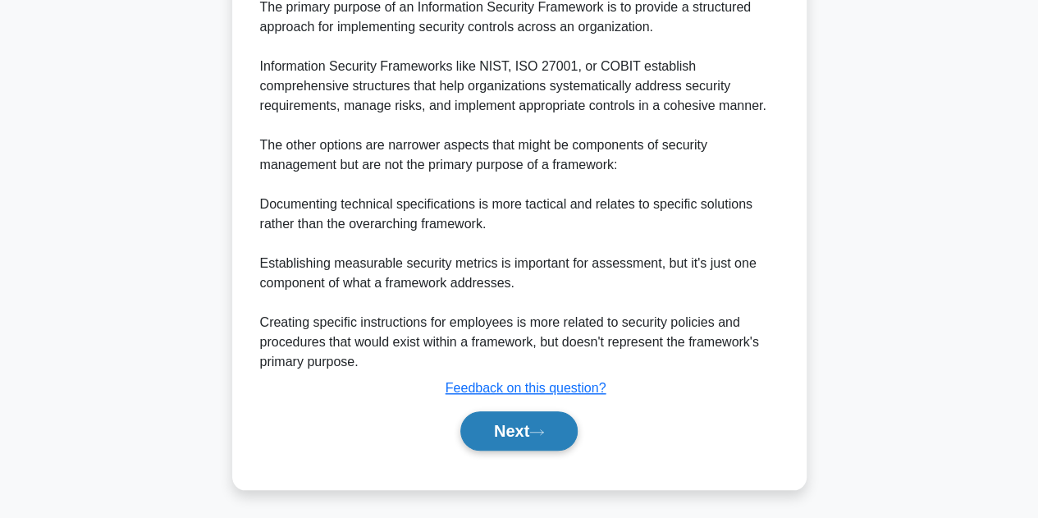
click at [574, 440] on button "Next" at bounding box center [518, 430] width 117 height 39
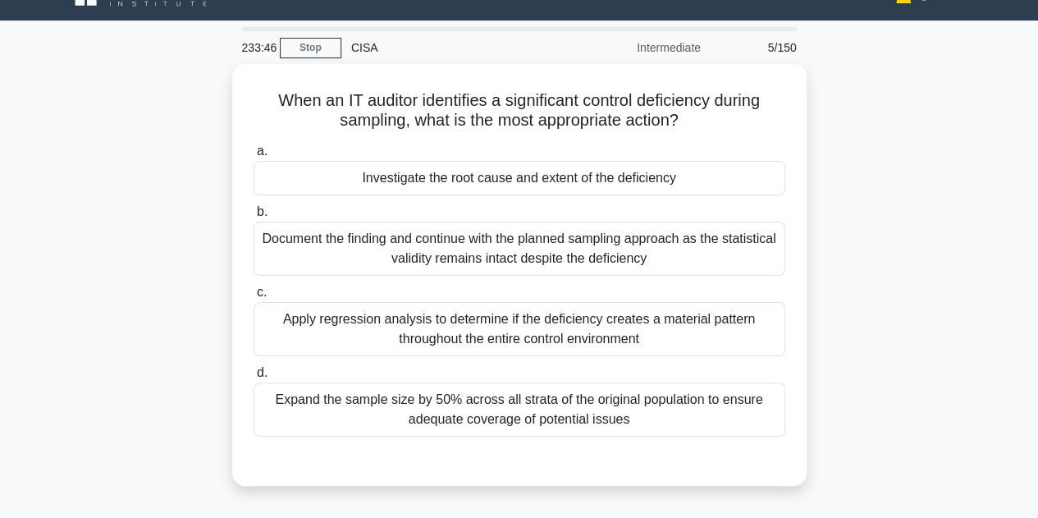
scroll to position [35, 0]
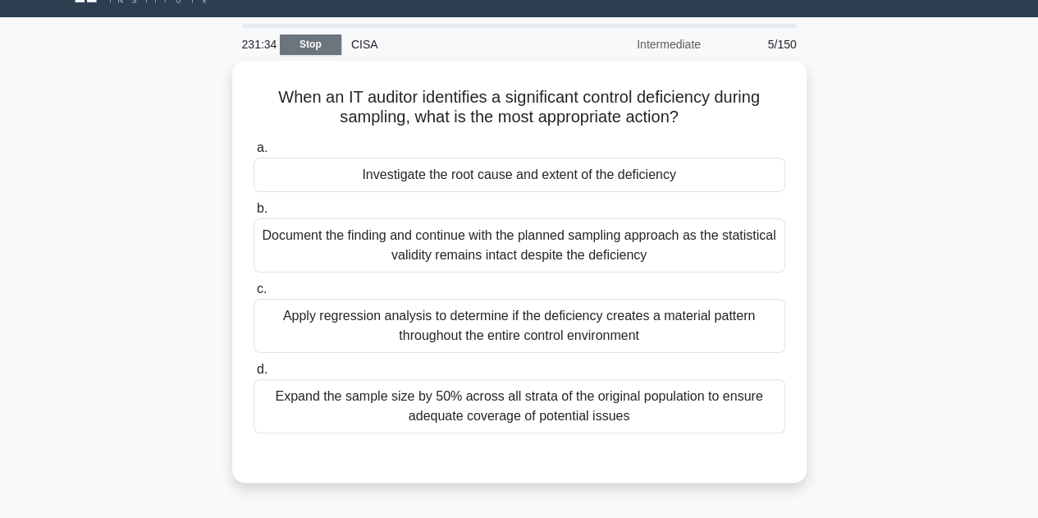
click at [310, 42] on link "Stop" at bounding box center [311, 44] width 62 height 21
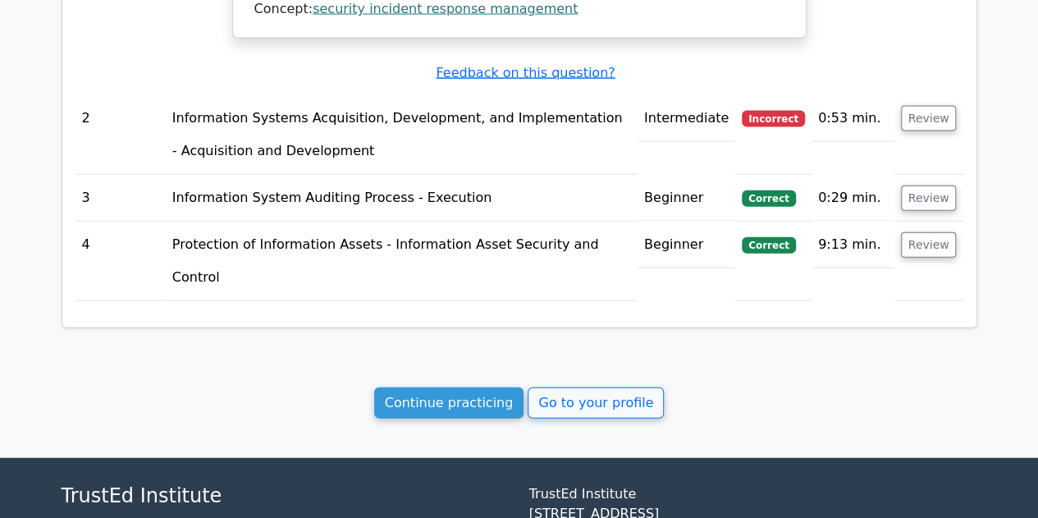
scroll to position [1770, 0]
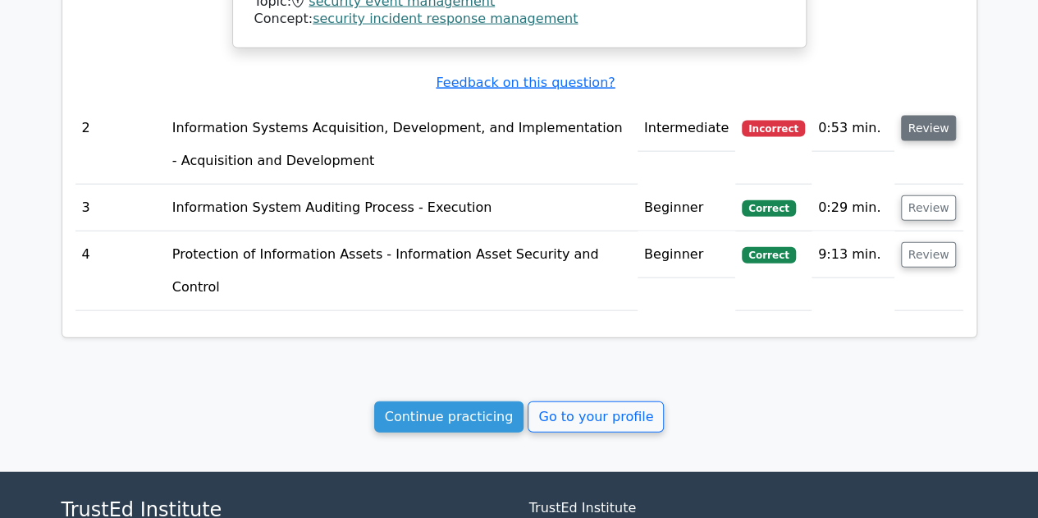
click at [942, 116] on button "Review" at bounding box center [929, 128] width 56 height 25
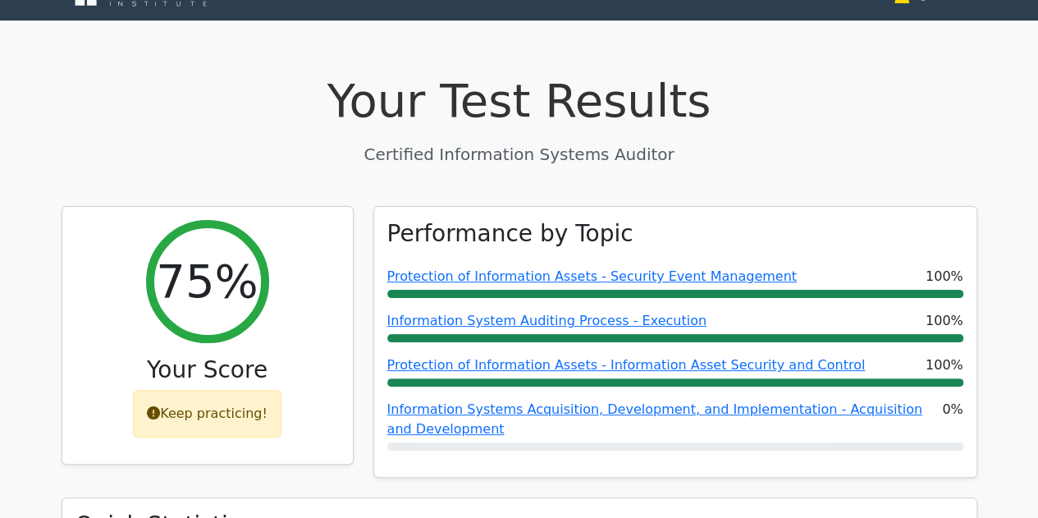
scroll to position [0, 0]
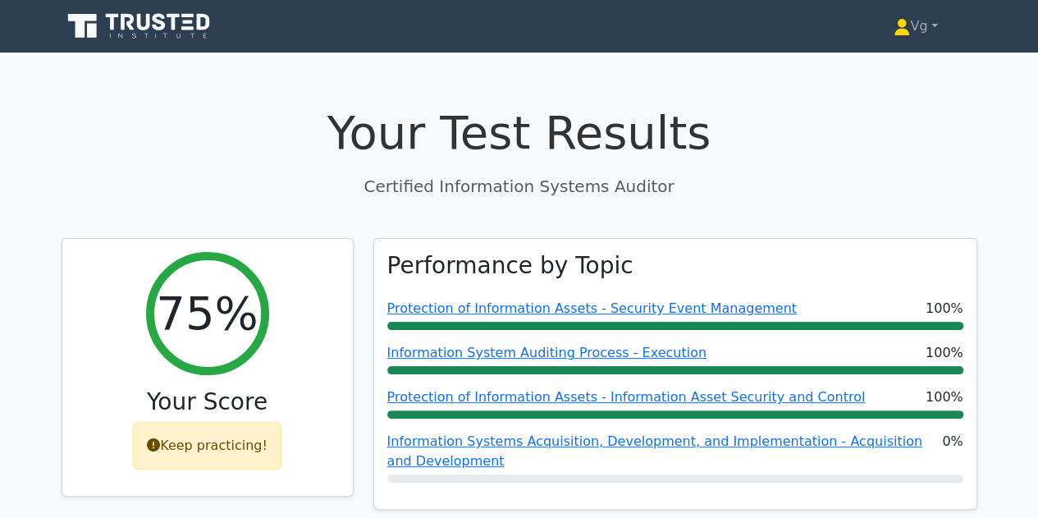
click at [136, 42] on link at bounding box center [141, 26] width 158 height 39
